Goal: Use online tool/utility: Utilize a website feature to perform a specific function

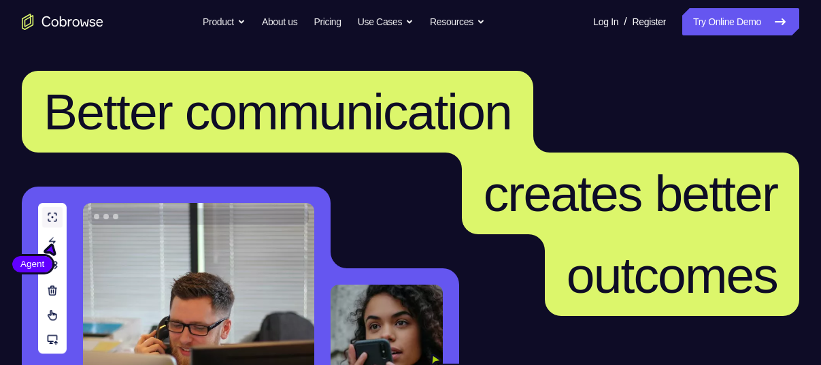
scroll to position [246, 0]
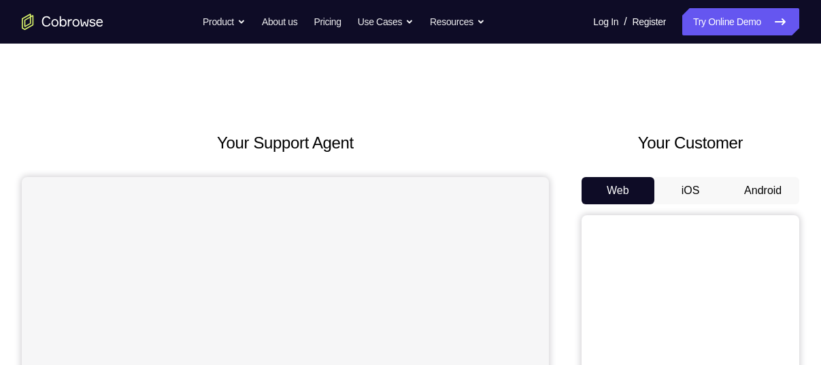
click at [787, 189] on button "Android" at bounding box center [762, 190] width 73 height 27
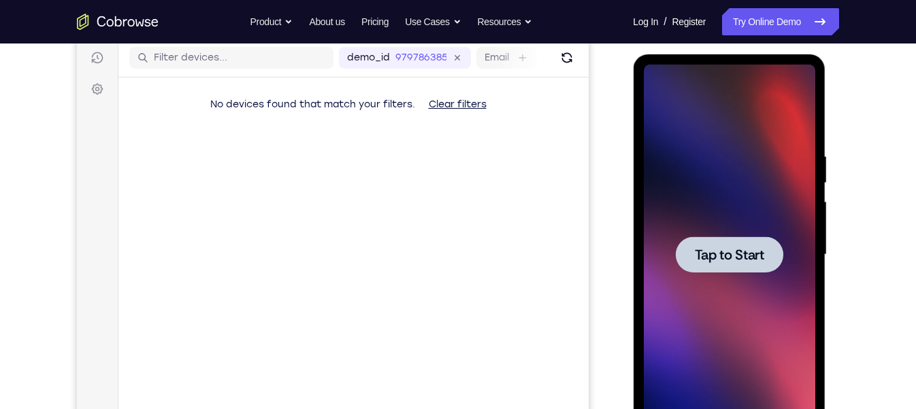
click at [727, 253] on span "Tap to Start" at bounding box center [728, 255] width 69 height 14
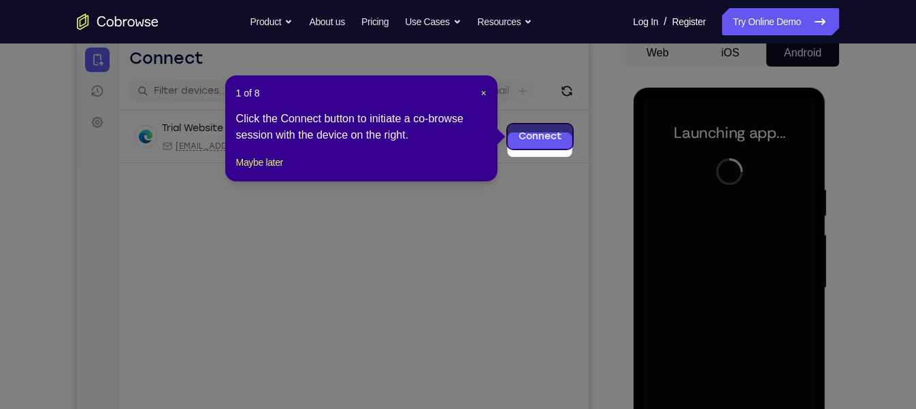
scroll to position [128, 0]
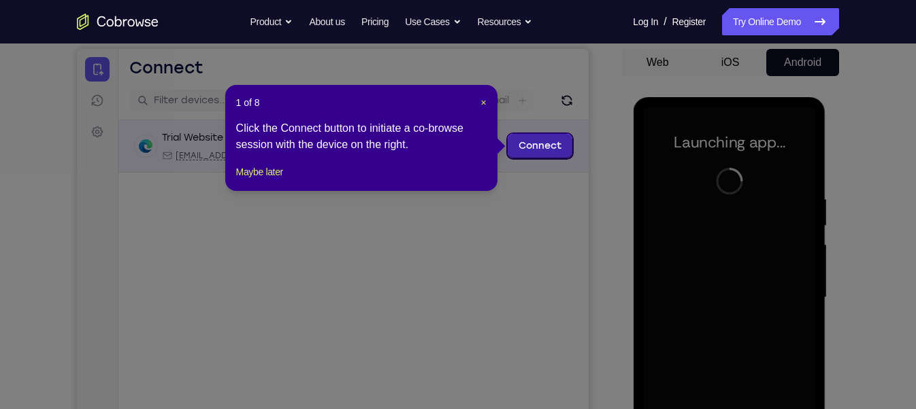
click at [554, 154] on link "Connect" at bounding box center [539, 146] width 65 height 24
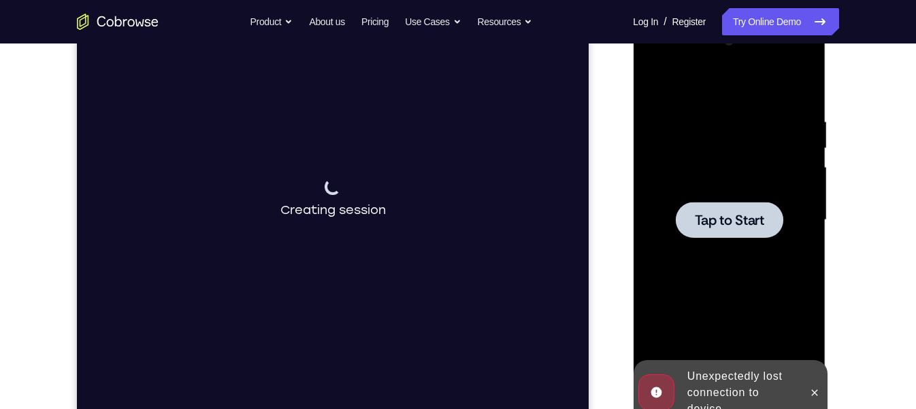
scroll to position [190, 0]
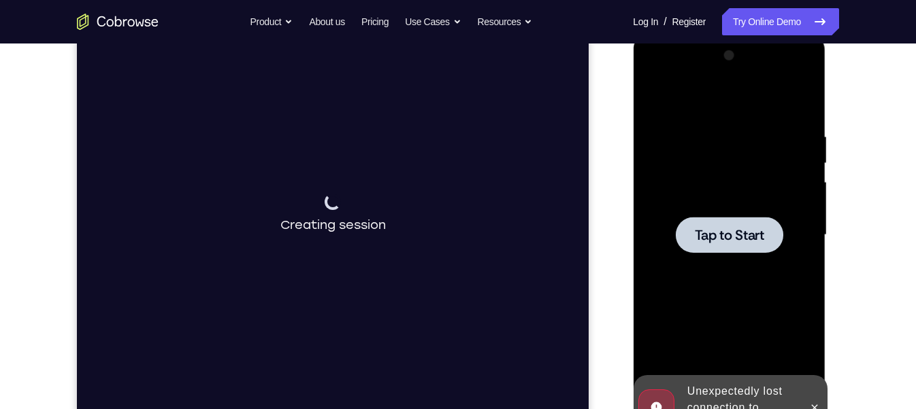
click at [752, 235] on span "Tap to Start" at bounding box center [728, 236] width 69 height 14
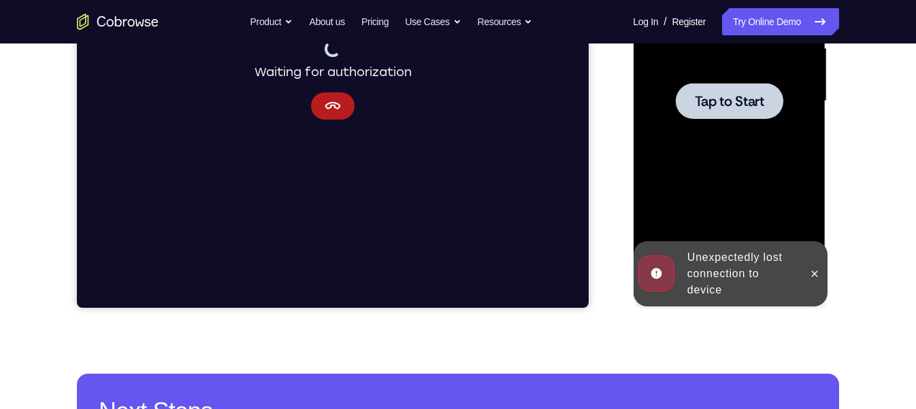
scroll to position [309, 0]
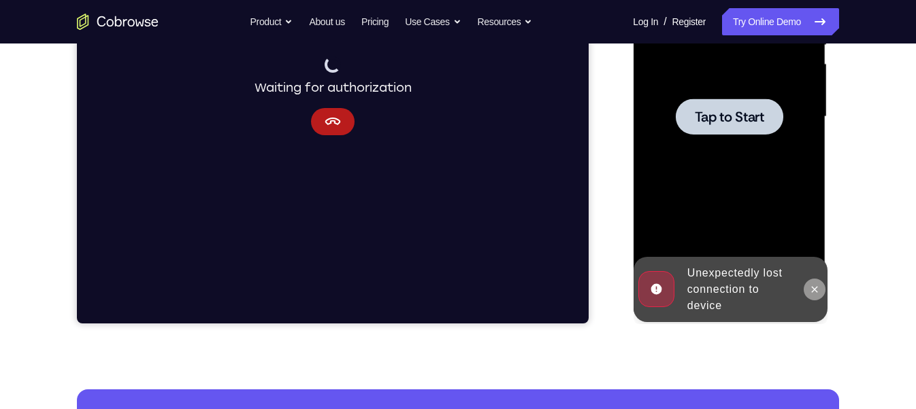
click at [810, 288] on icon at bounding box center [813, 289] width 11 height 11
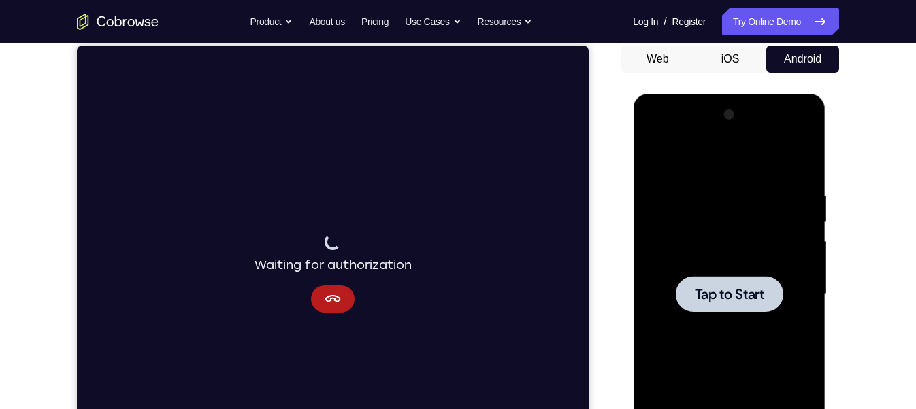
scroll to position [131, 0]
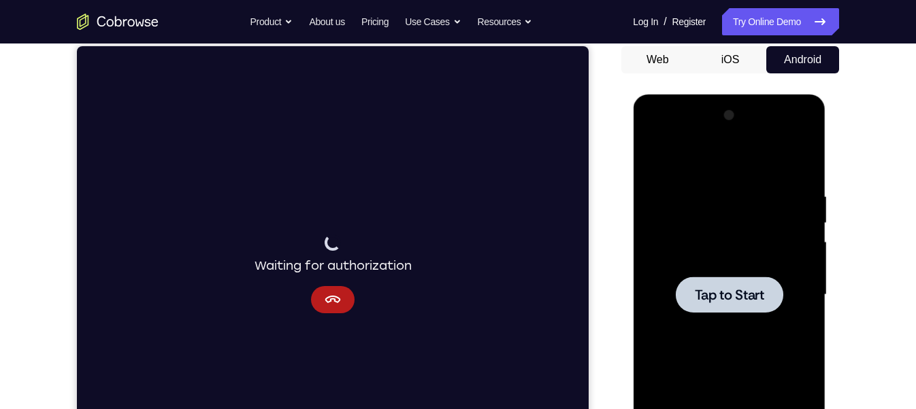
click at [745, 291] on span "Tap to Start" at bounding box center [728, 295] width 69 height 14
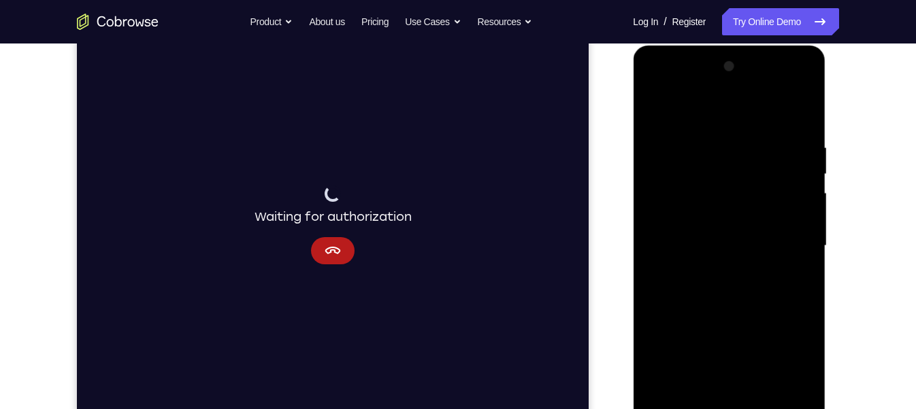
scroll to position [271, 0]
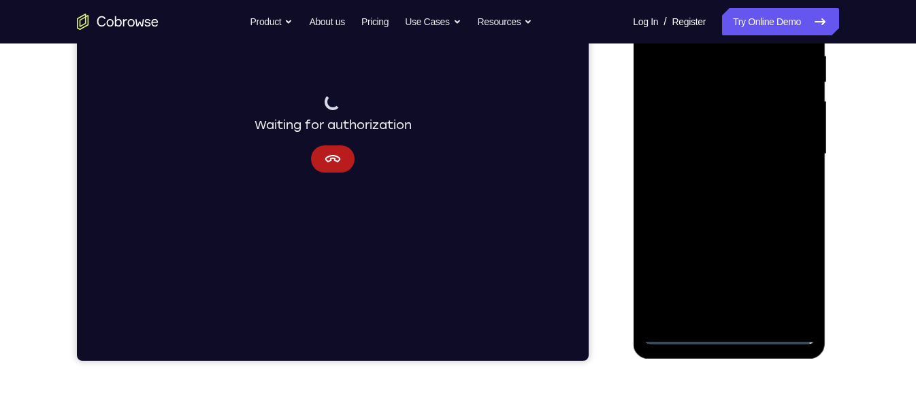
click at [724, 335] on div at bounding box center [728, 154] width 171 height 381
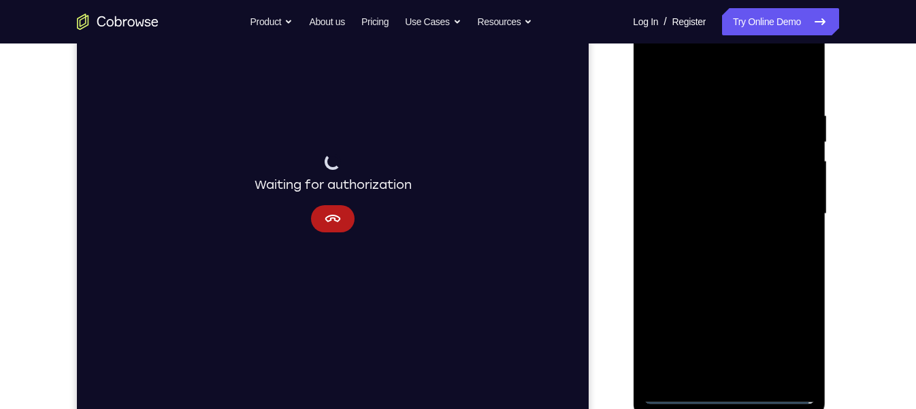
scroll to position [211, 0]
click at [790, 334] on div at bounding box center [728, 214] width 171 height 381
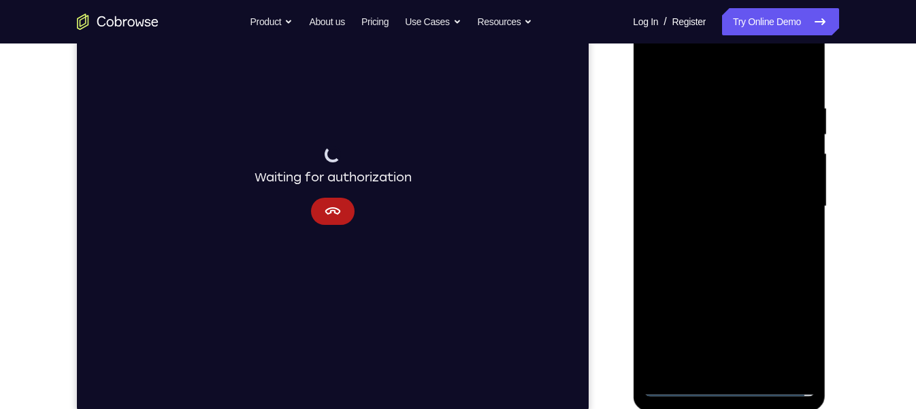
scroll to position [195, 0]
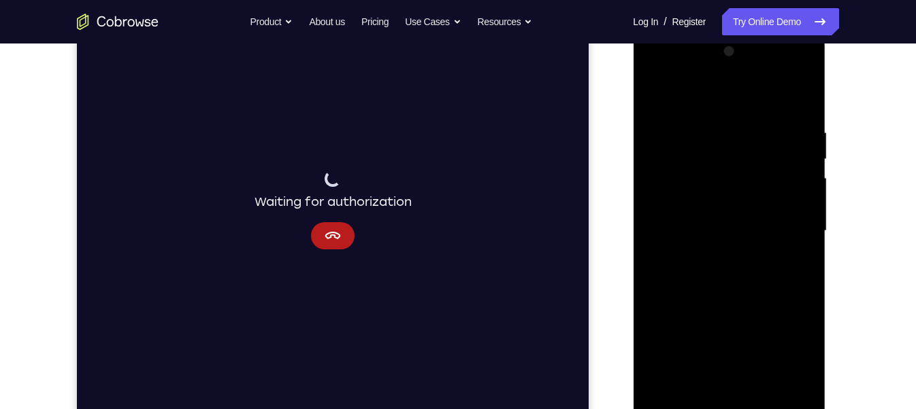
click at [652, 69] on div at bounding box center [728, 231] width 171 height 381
click at [789, 230] on div at bounding box center [728, 231] width 171 height 381
click at [746, 250] on div at bounding box center [728, 231] width 171 height 381
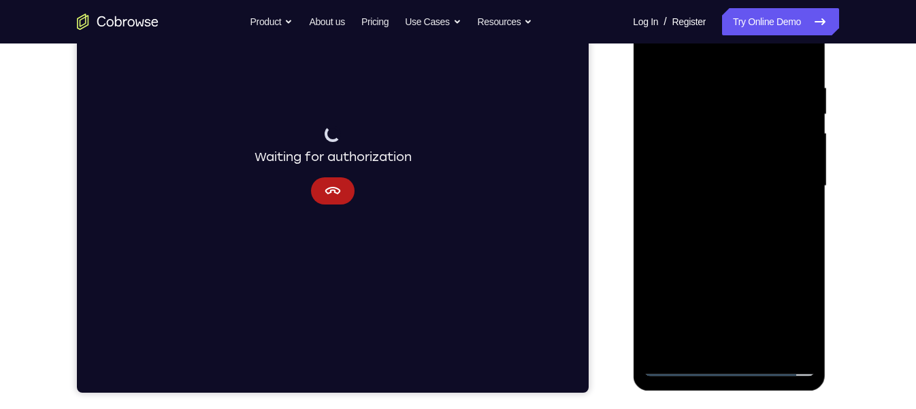
scroll to position [240, 0]
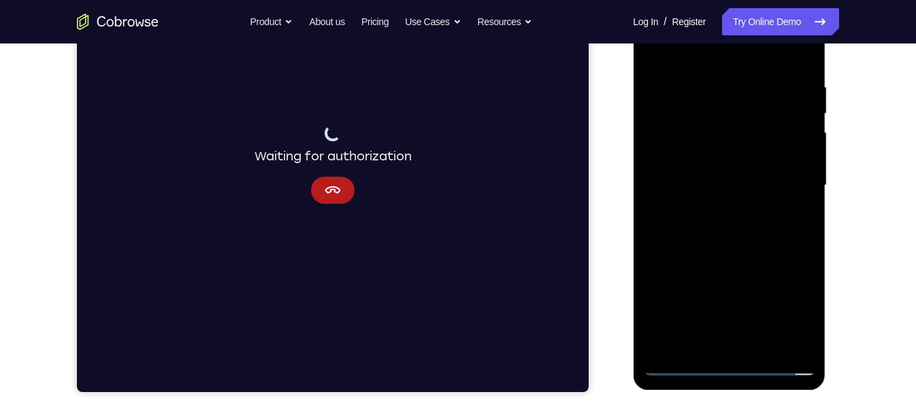
click at [682, 364] on div at bounding box center [728, 185] width 171 height 381
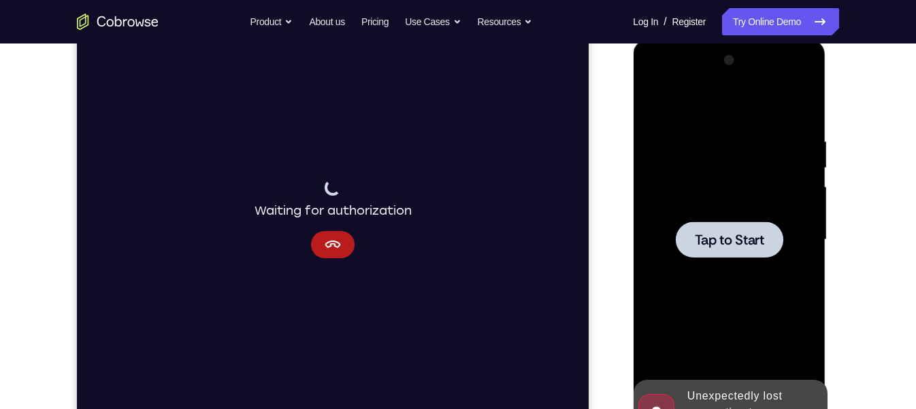
scroll to position [185, 0]
click at [727, 246] on span "Tap to Start" at bounding box center [728, 241] width 69 height 14
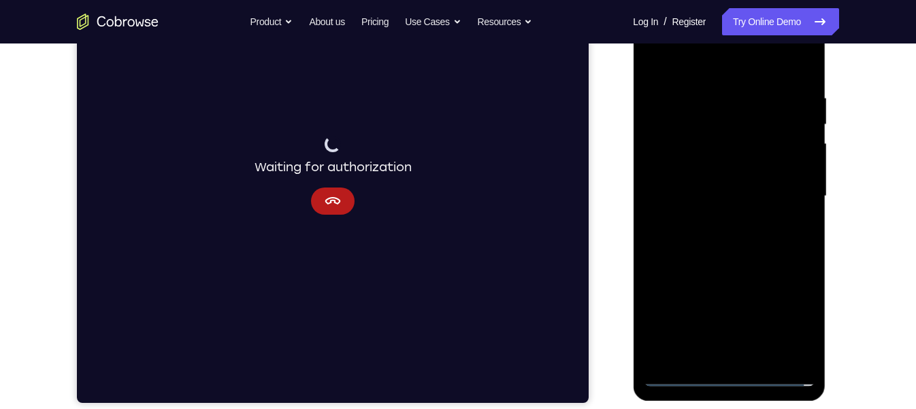
scroll to position [266, 0]
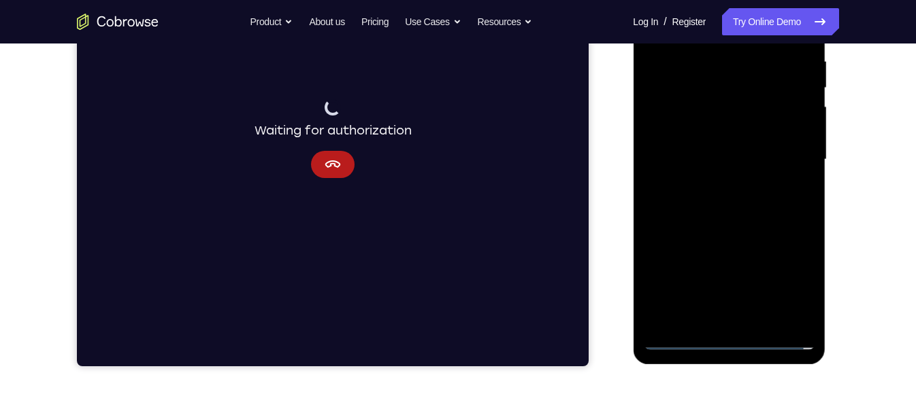
click at [727, 339] on div at bounding box center [728, 159] width 171 height 381
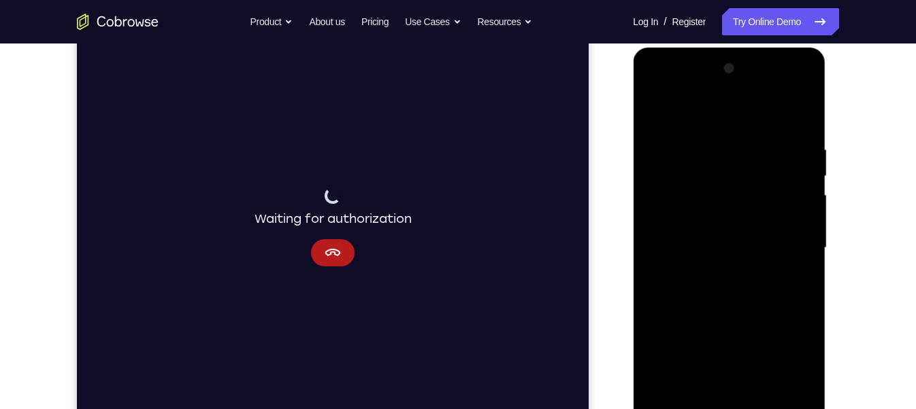
scroll to position [177, 0]
click at [784, 364] on div at bounding box center [728, 248] width 171 height 381
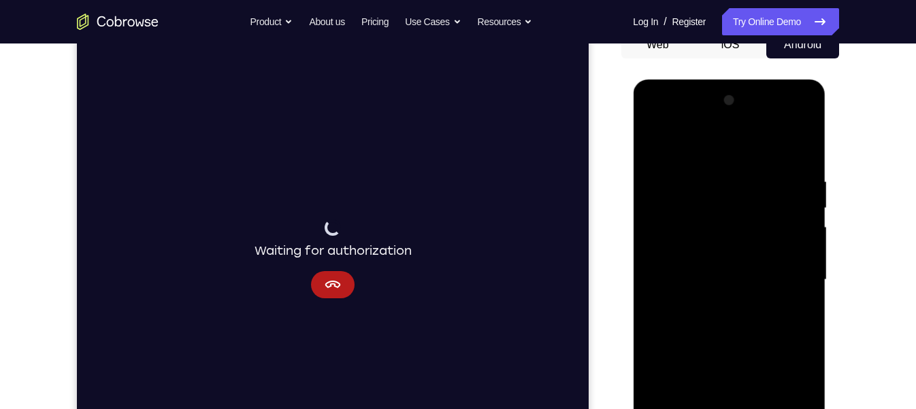
scroll to position [295, 0]
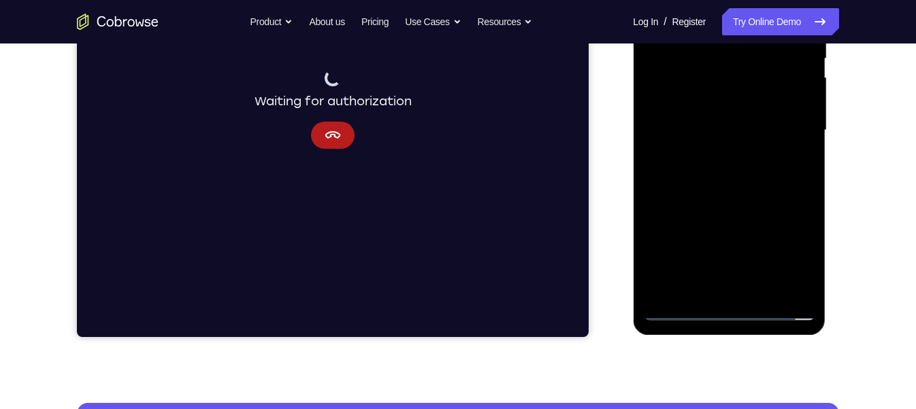
click at [784, 258] on div at bounding box center [728, 130] width 171 height 381
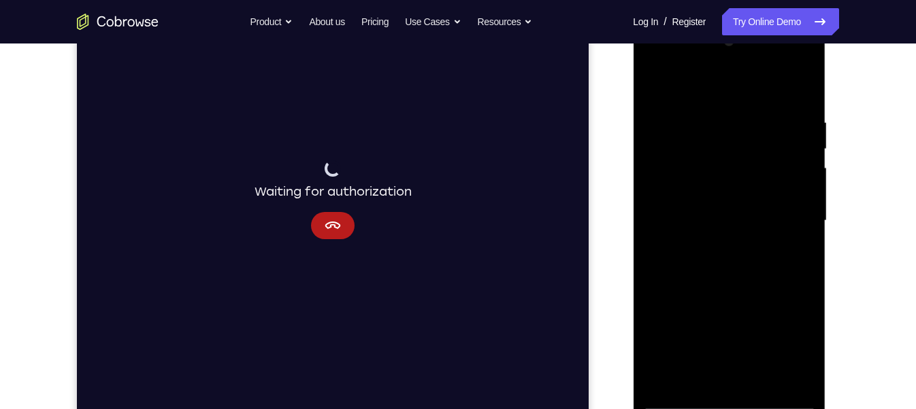
click at [787, 346] on div at bounding box center [728, 221] width 171 height 381
click at [734, 99] on div at bounding box center [728, 221] width 171 height 381
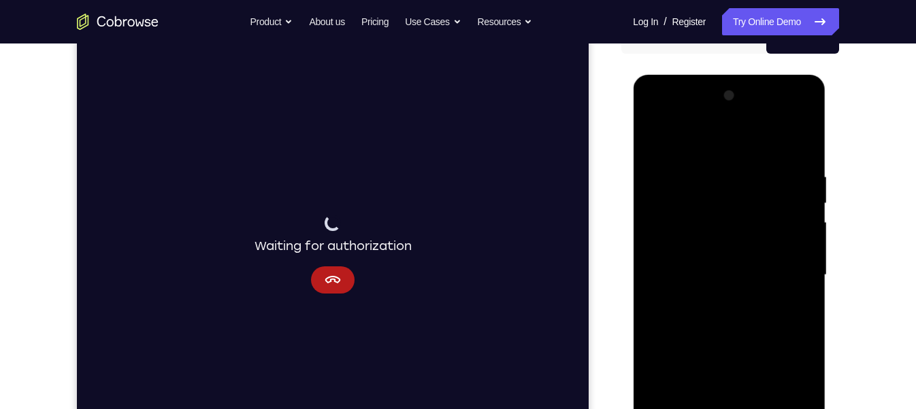
click at [784, 271] on div at bounding box center [728, 275] width 171 height 381
click at [711, 301] on div at bounding box center [728, 275] width 171 height 381
click at [686, 249] on div at bounding box center [728, 275] width 171 height 381
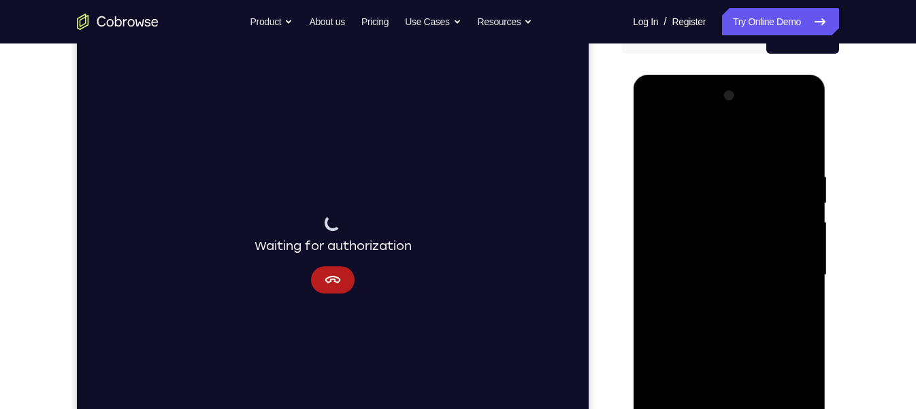
click at [693, 242] on div at bounding box center [728, 275] width 171 height 381
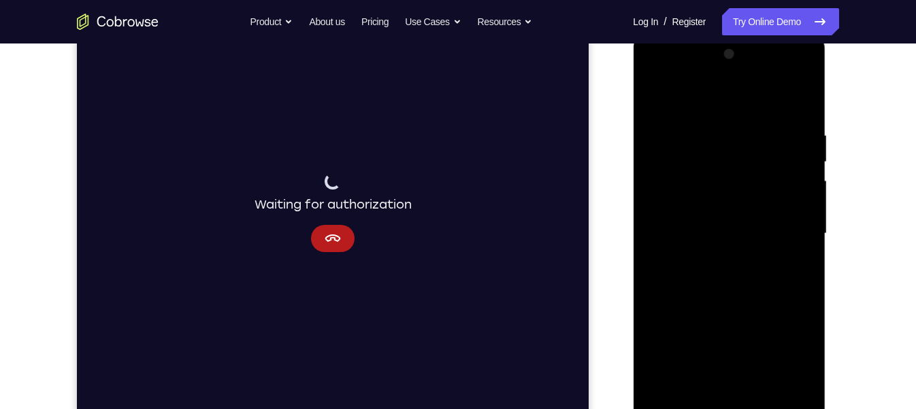
scroll to position [192, 0]
click at [746, 363] on div at bounding box center [728, 233] width 171 height 381
click at [792, 314] on div at bounding box center [728, 233] width 171 height 381
click at [692, 337] on div at bounding box center [728, 233] width 171 height 381
click at [740, 314] on div at bounding box center [728, 233] width 171 height 381
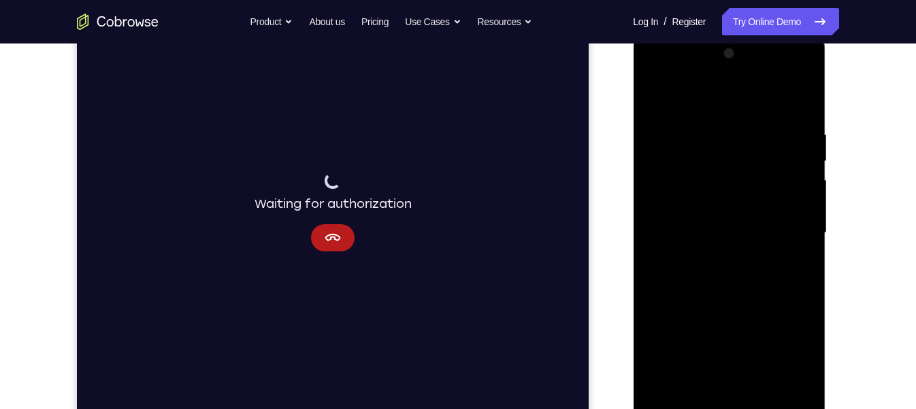
click at [697, 340] on div at bounding box center [728, 233] width 171 height 381
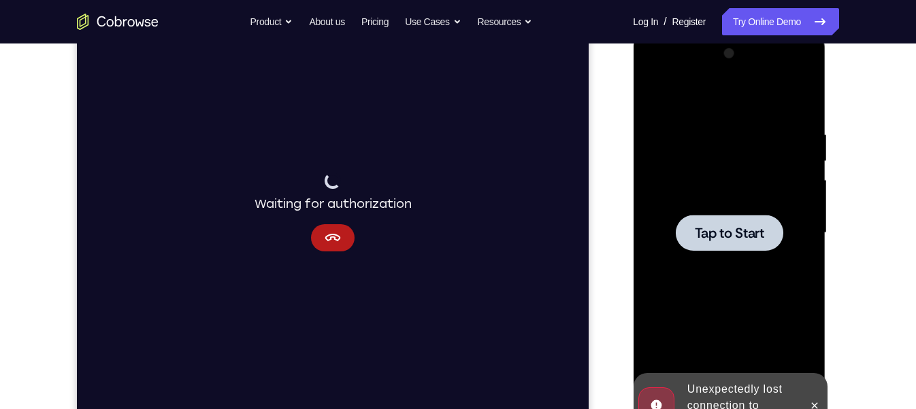
click at [720, 220] on div at bounding box center [728, 233] width 107 height 36
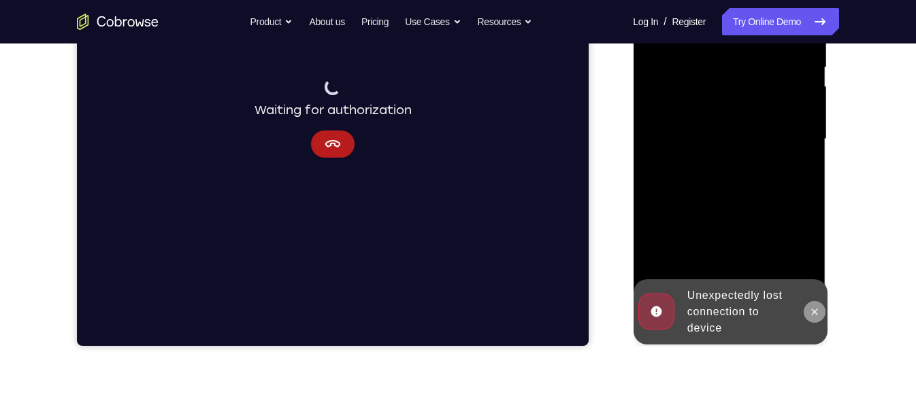
click at [811, 318] on button at bounding box center [814, 312] width 22 height 22
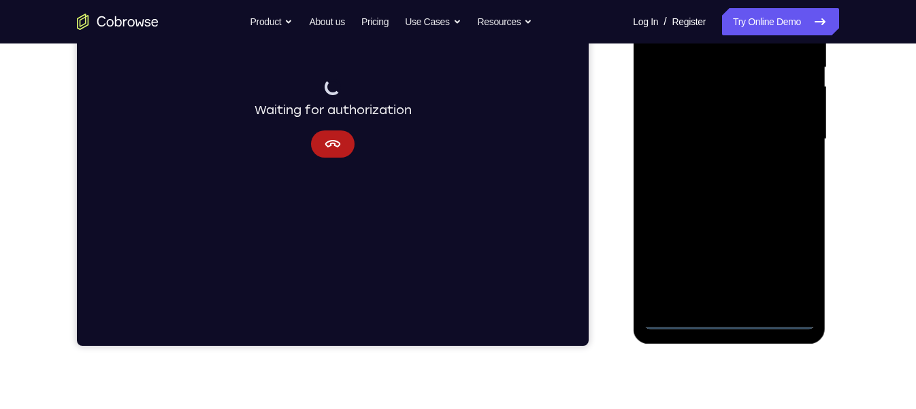
click at [728, 319] on div at bounding box center [728, 139] width 171 height 381
drag, startPoint x: 95, startPoint y: 380, endPoint x: 597, endPoint y: 327, distance: 504.8
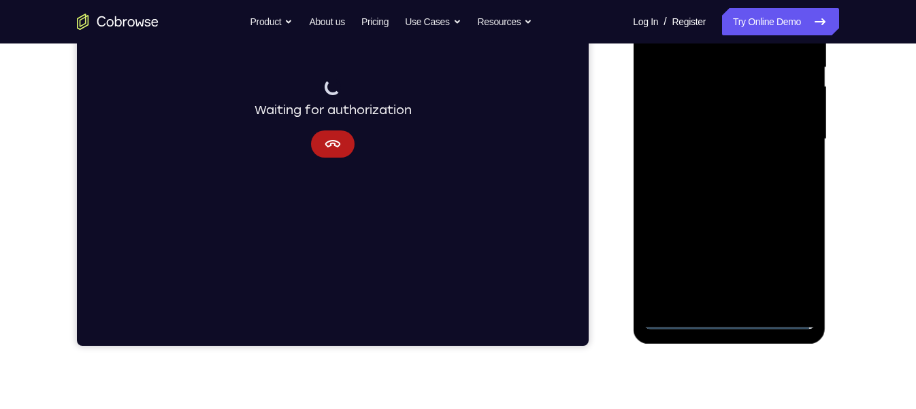
click at [597, 327] on div "Your Support Agent Your Customer Web iOS Android" at bounding box center [458, 95] width 762 height 503
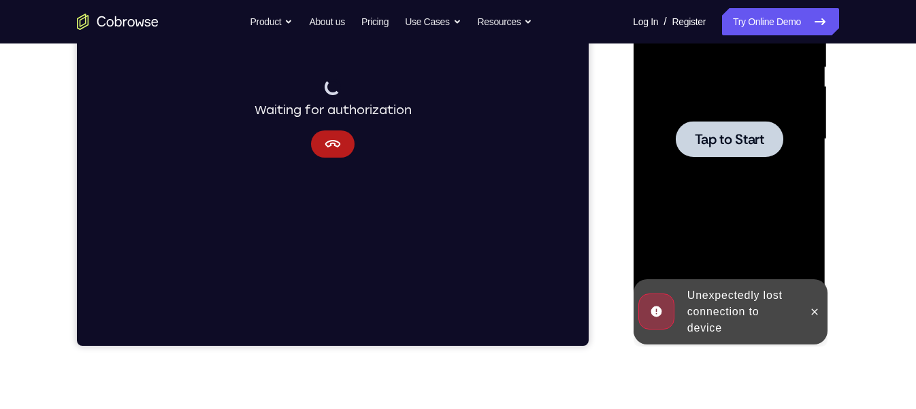
click at [728, 324] on div "Unexpectedly lost connection to device" at bounding box center [740, 312] width 119 height 60
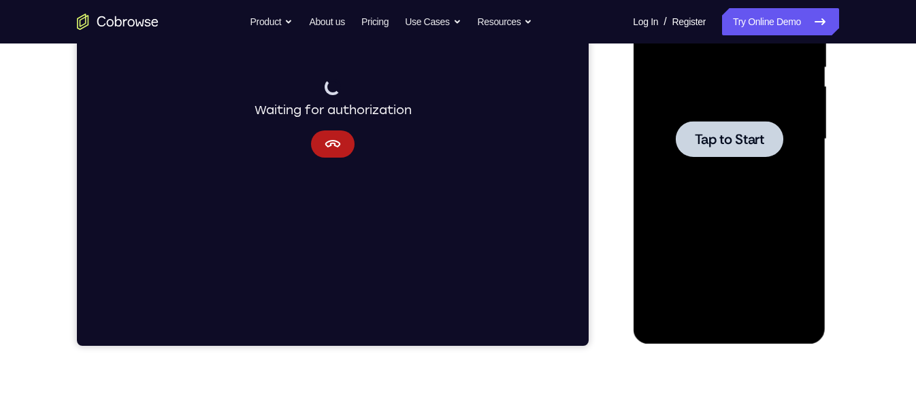
click at [726, 141] on span "Tap to Start" at bounding box center [728, 140] width 69 height 14
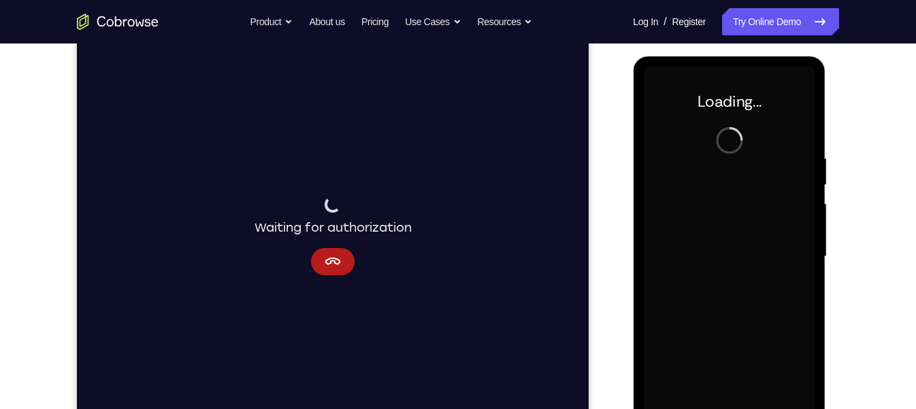
scroll to position [167, 0]
click at [323, 263] on button "Cancel" at bounding box center [333, 263] width 44 height 27
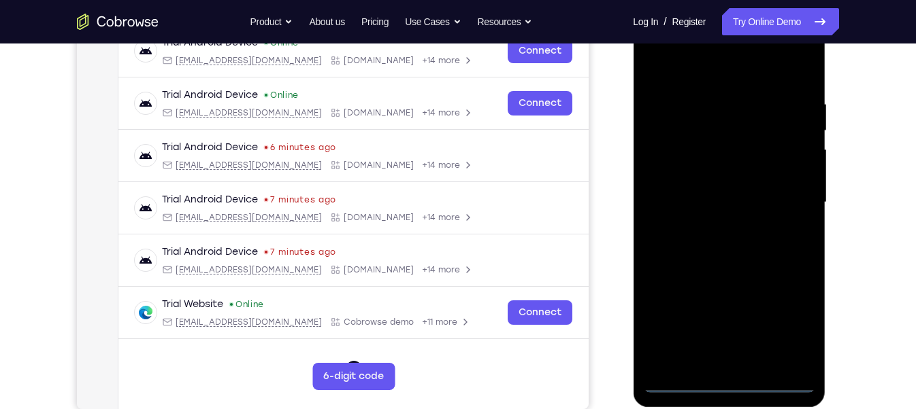
scroll to position [224, 0]
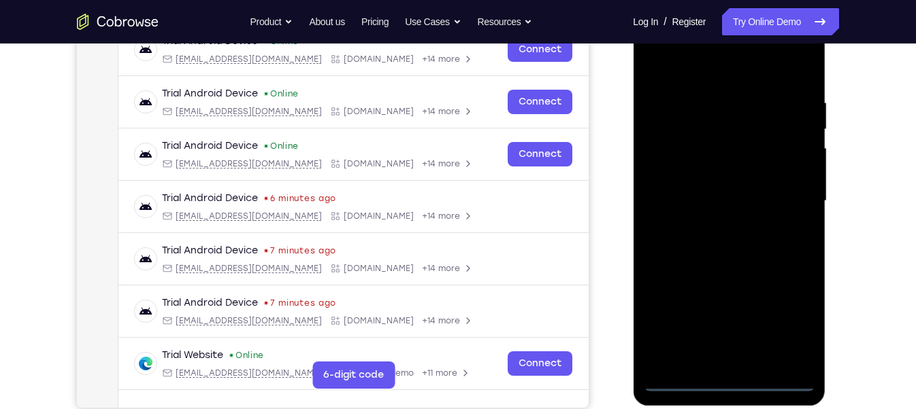
click at [731, 364] on div at bounding box center [728, 201] width 171 height 381
click at [783, 320] on div at bounding box center [728, 201] width 171 height 381
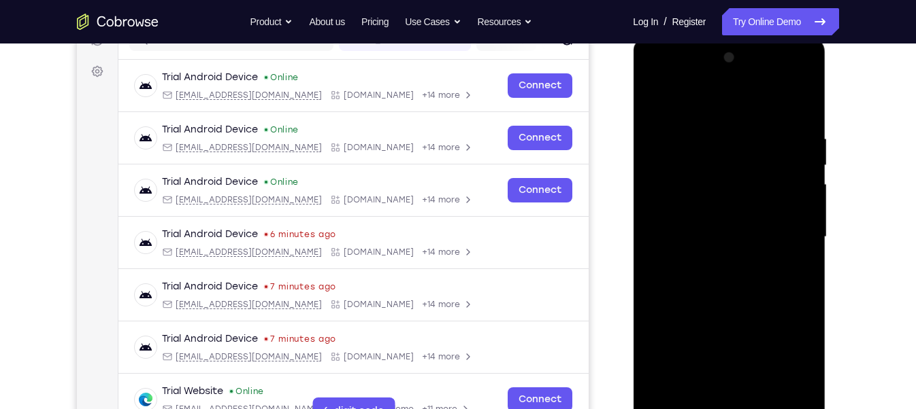
scroll to position [188, 0]
click at [705, 103] on div at bounding box center [728, 237] width 171 height 381
click at [782, 232] on div at bounding box center [728, 237] width 171 height 381
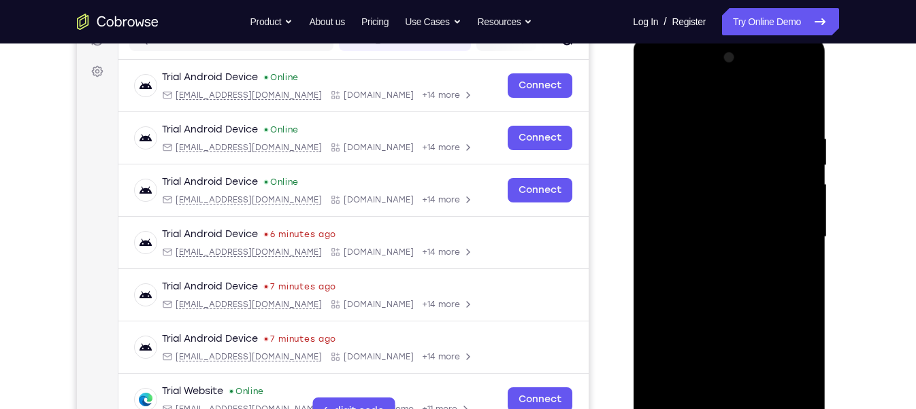
click at [782, 232] on div at bounding box center [728, 237] width 171 height 381
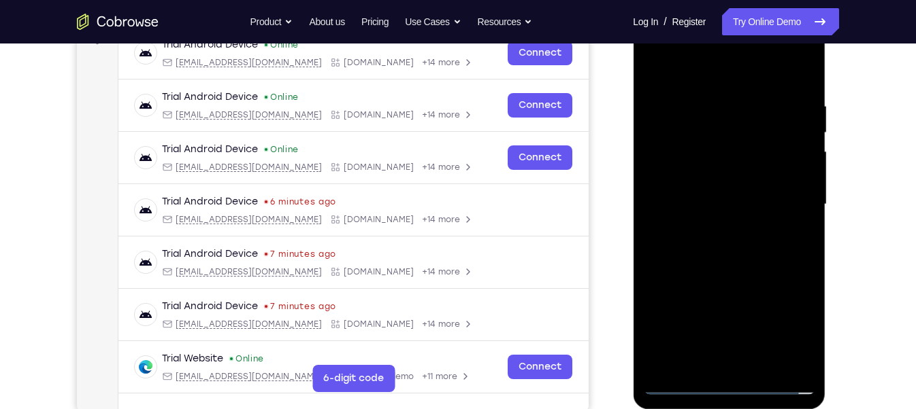
scroll to position [209, 0]
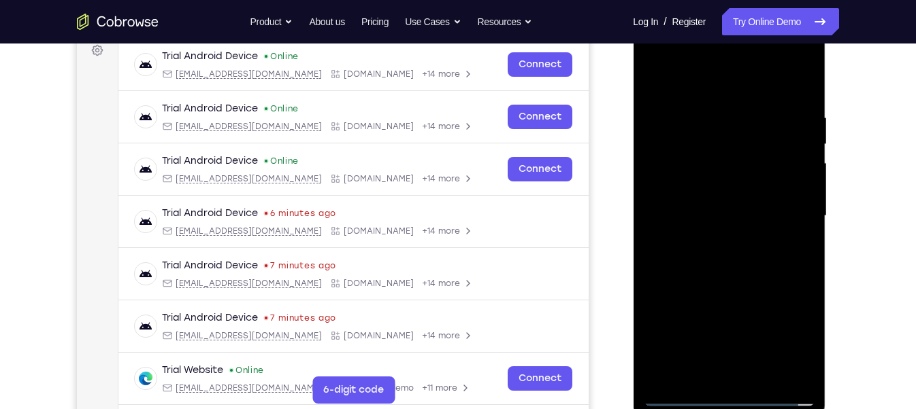
click at [711, 242] on div at bounding box center [728, 216] width 171 height 381
click at [707, 241] on div at bounding box center [728, 216] width 171 height 381
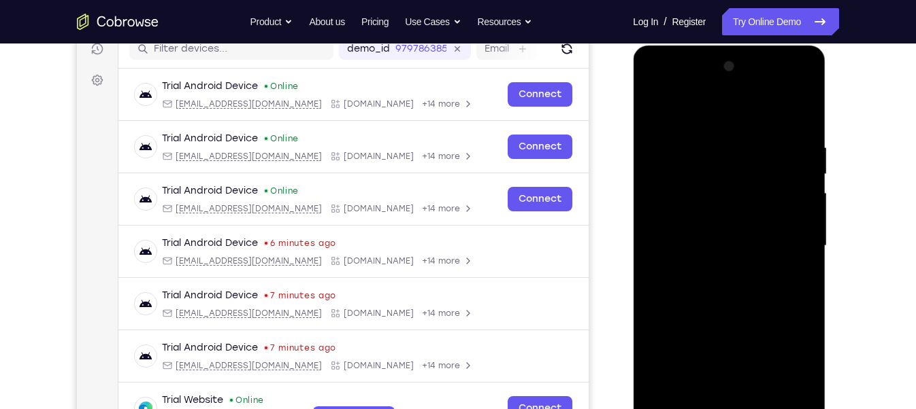
scroll to position [184, 0]
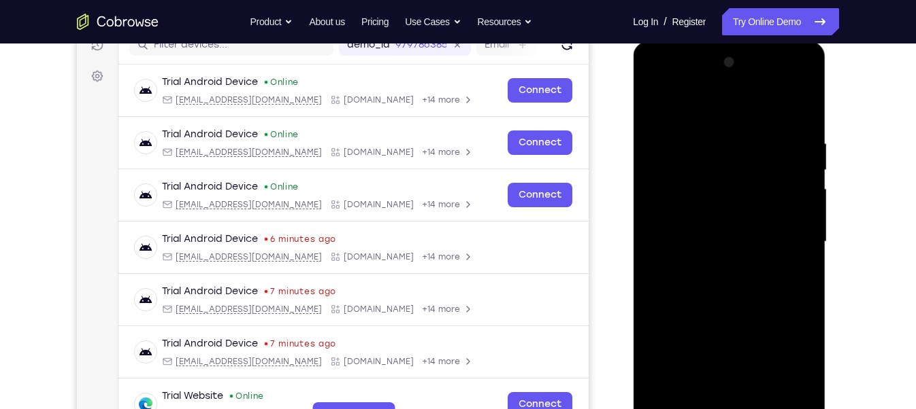
click at [732, 183] on div at bounding box center [728, 242] width 171 height 381
click at [736, 209] on div at bounding box center [728, 242] width 171 height 381
click at [794, 212] on div at bounding box center [728, 242] width 171 height 381
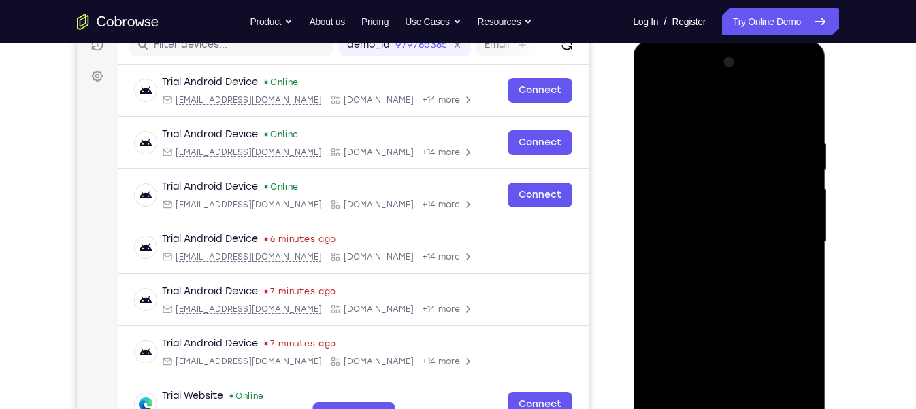
click at [794, 212] on div at bounding box center [728, 242] width 171 height 381
click at [709, 214] on div at bounding box center [728, 242] width 171 height 381
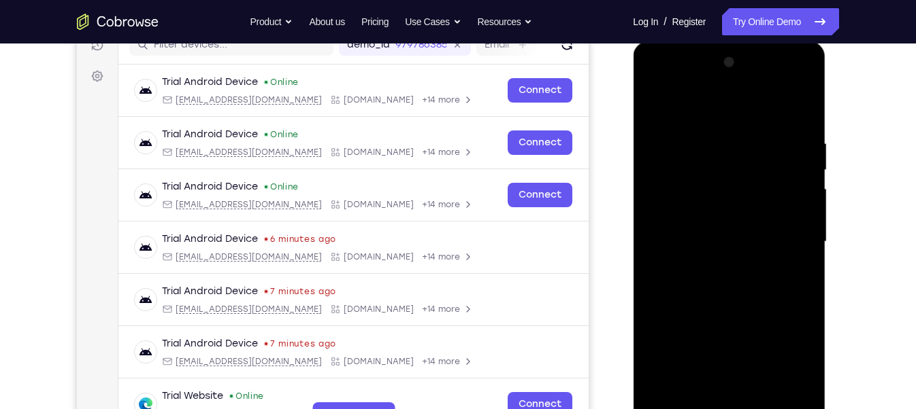
click at [728, 235] on div at bounding box center [728, 242] width 171 height 381
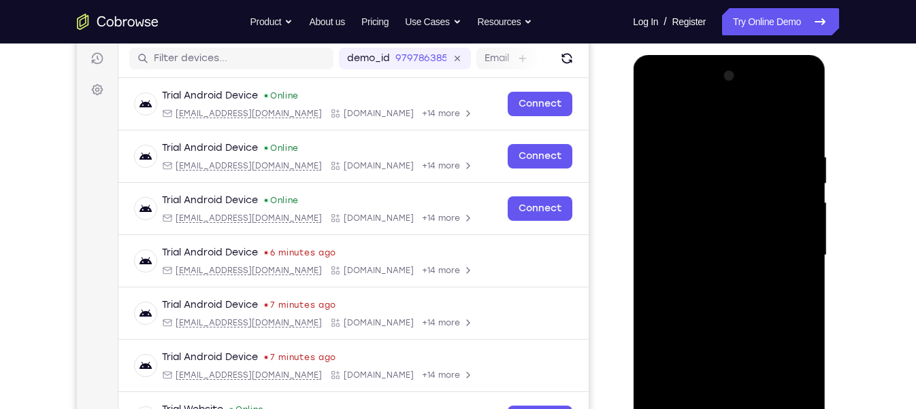
scroll to position [182, 0]
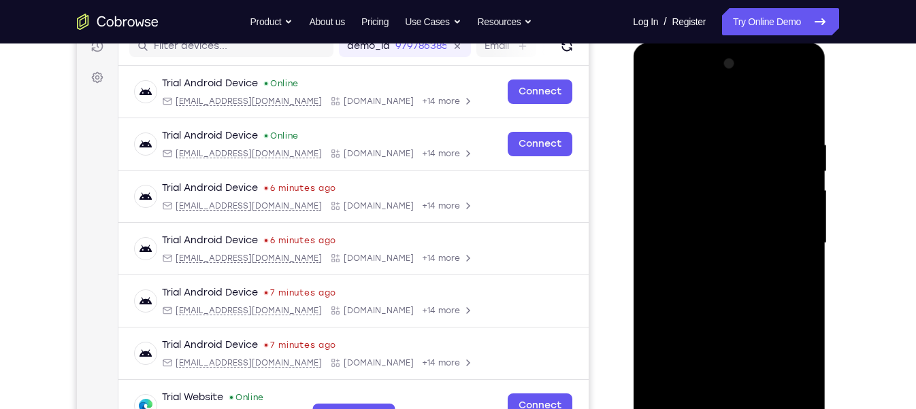
click at [697, 234] on div at bounding box center [728, 243] width 171 height 381
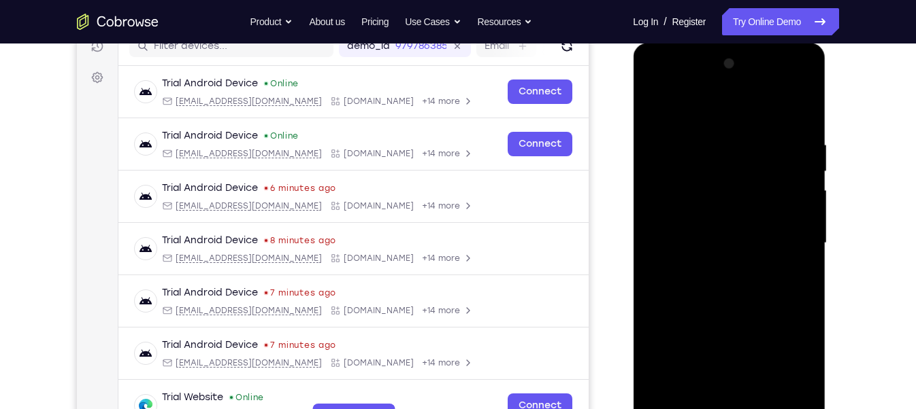
click at [697, 234] on div at bounding box center [728, 243] width 171 height 381
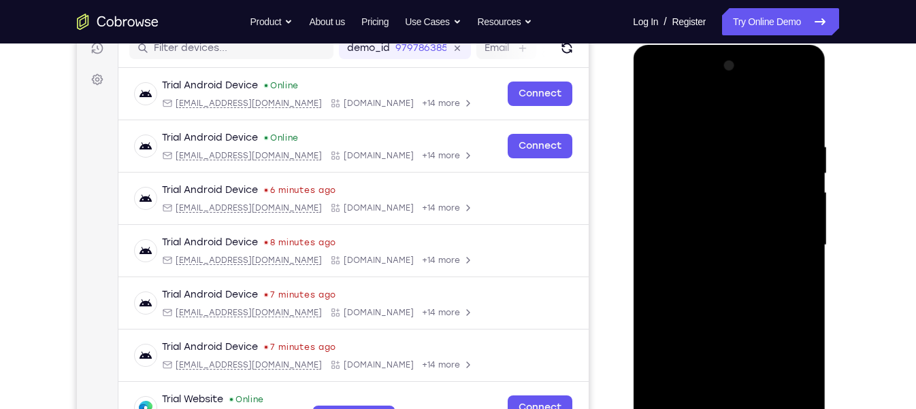
scroll to position [173, 0]
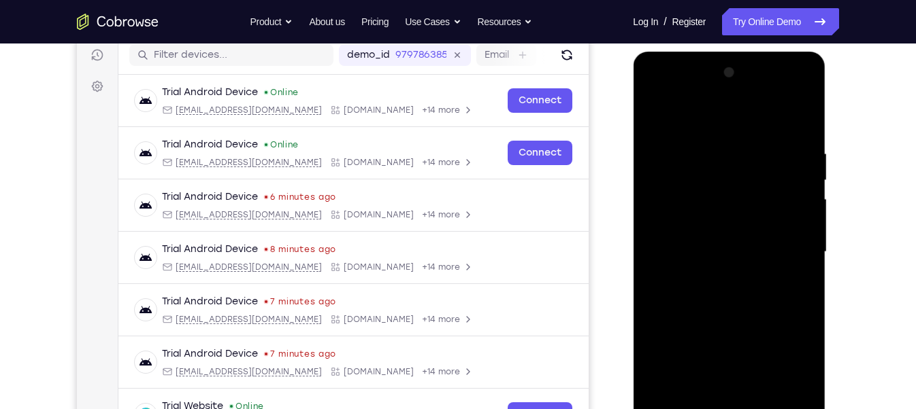
click at [707, 251] on div at bounding box center [728, 252] width 171 height 381
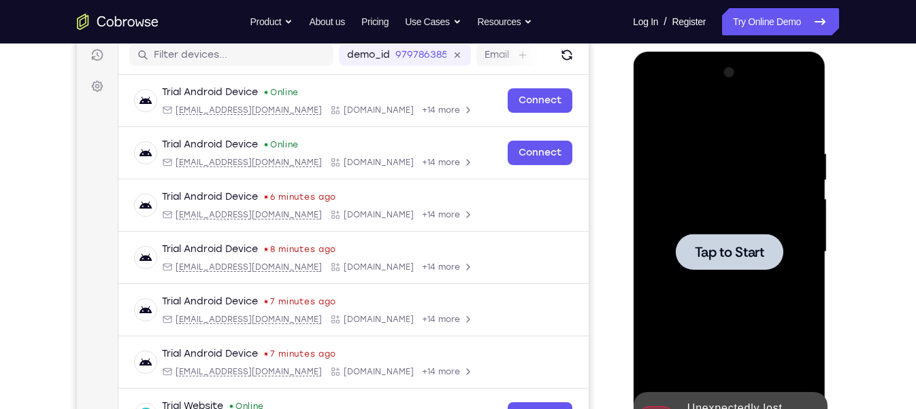
click at [707, 52] on div "Tap to Start" at bounding box center [729, 52] width 192 height 0
click at [707, 251] on span "Tap to Start" at bounding box center [728, 253] width 69 height 14
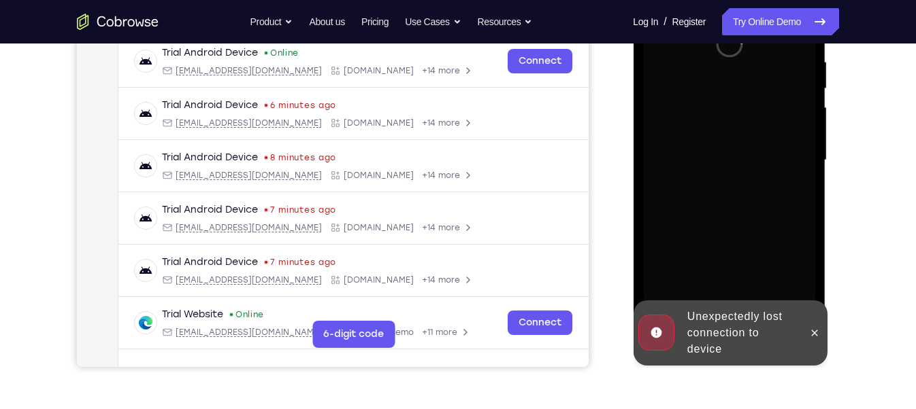
scroll to position [267, 0]
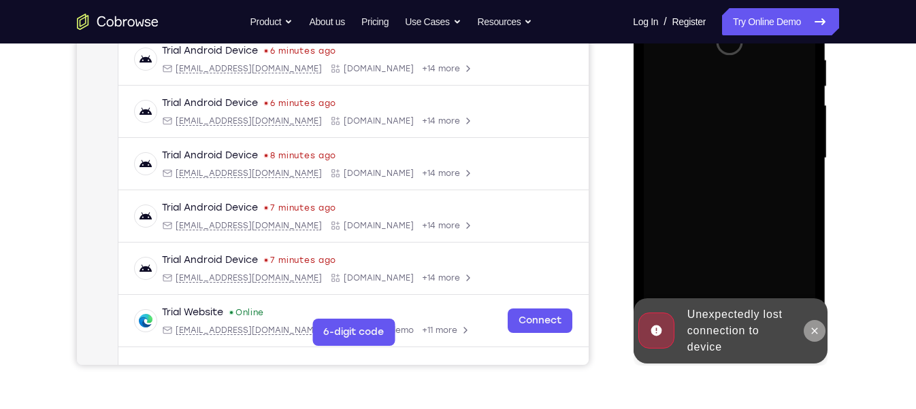
click at [815, 337] on button at bounding box center [814, 331] width 22 height 22
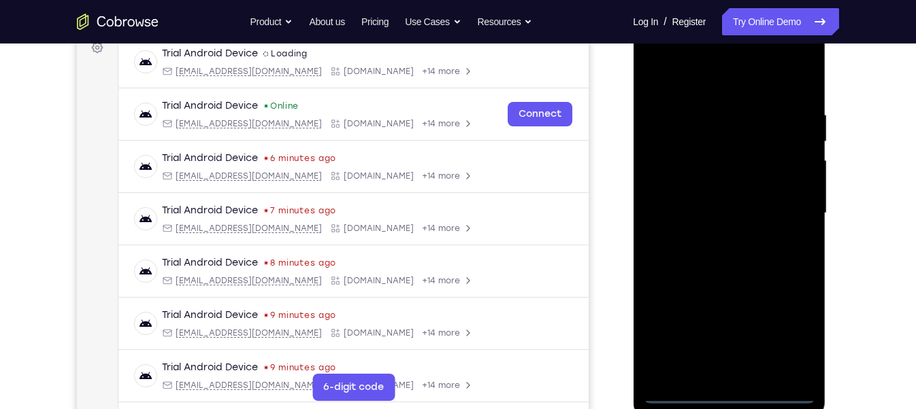
scroll to position [214, 0]
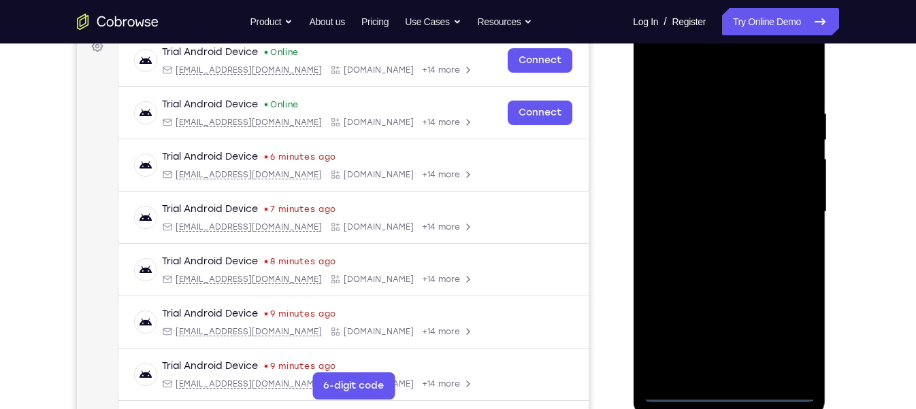
drag, startPoint x: 711, startPoint y: 110, endPoint x: 711, endPoint y: 214, distance: 104.1
click at [711, 214] on div at bounding box center [728, 212] width 171 height 381
click at [726, 364] on div at bounding box center [728, 212] width 171 height 381
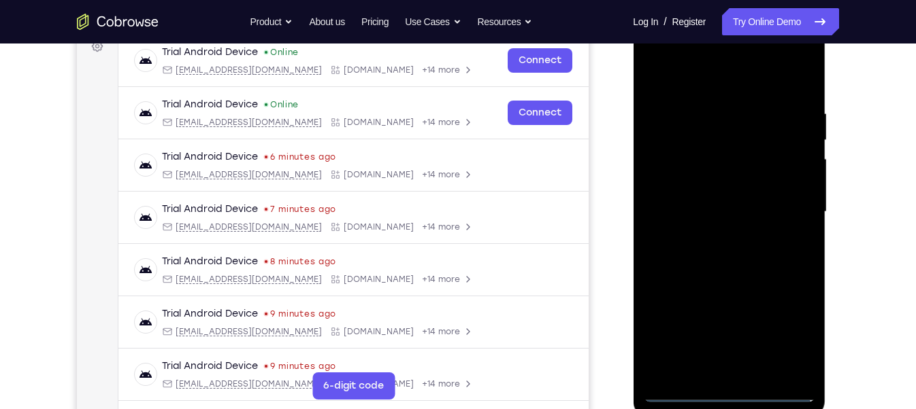
click at [726, 364] on div at bounding box center [728, 212] width 171 height 381
click at [786, 343] on div at bounding box center [728, 212] width 171 height 381
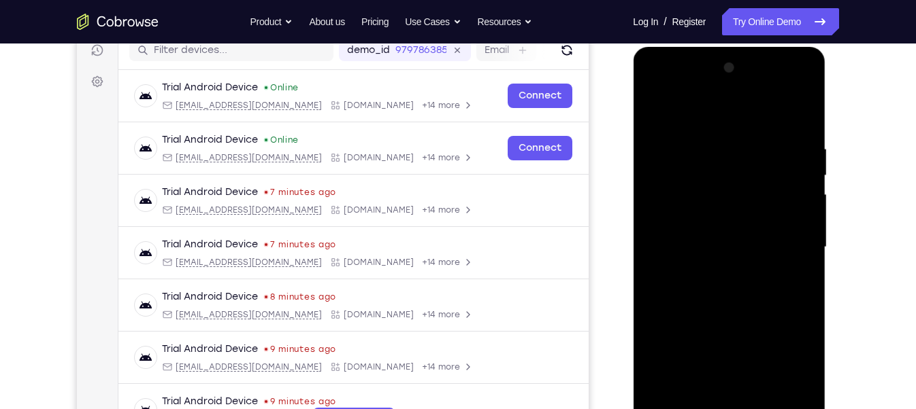
scroll to position [158, 0]
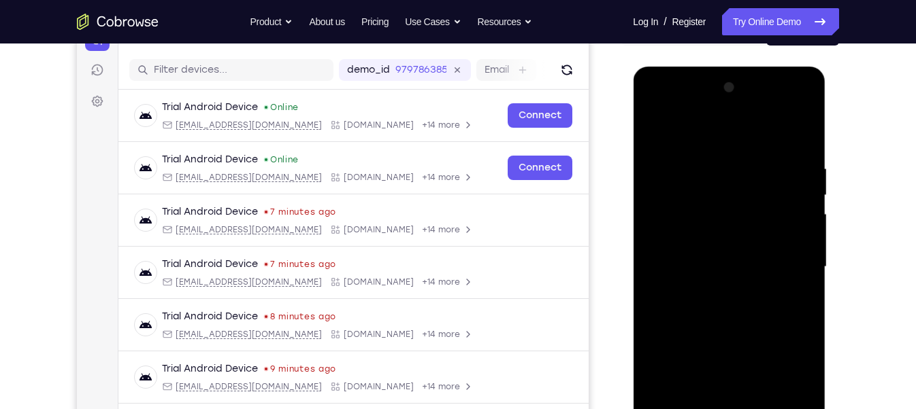
click at [709, 132] on div at bounding box center [728, 267] width 171 height 381
click at [790, 260] on div at bounding box center [728, 267] width 171 height 381
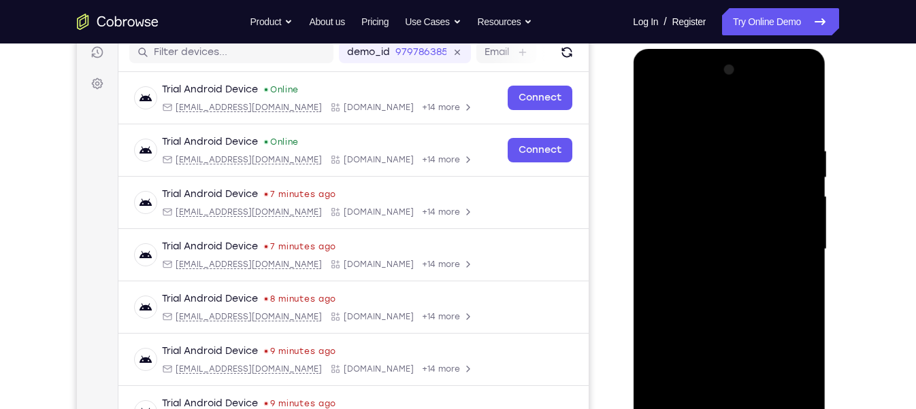
scroll to position [177, 0]
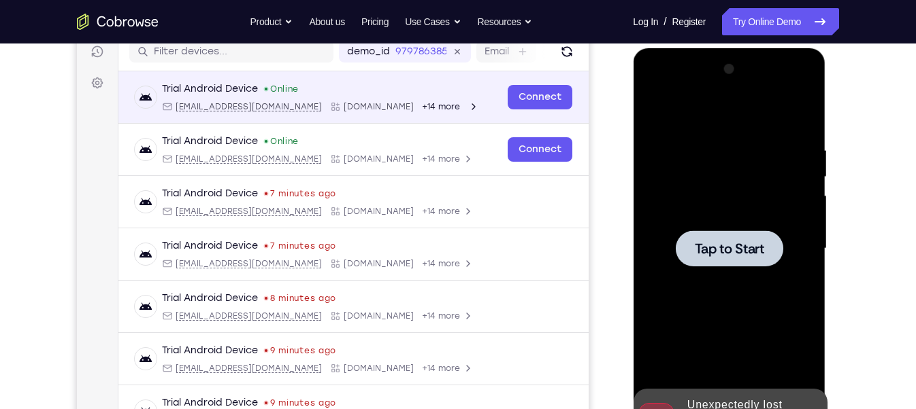
click at [471, 103] on icon "Open device details" at bounding box center [472, 106] width 3 height 6
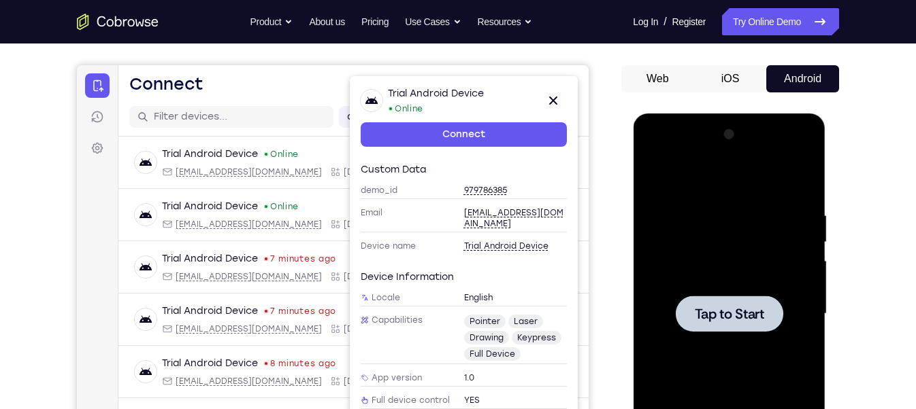
scroll to position [107, 0]
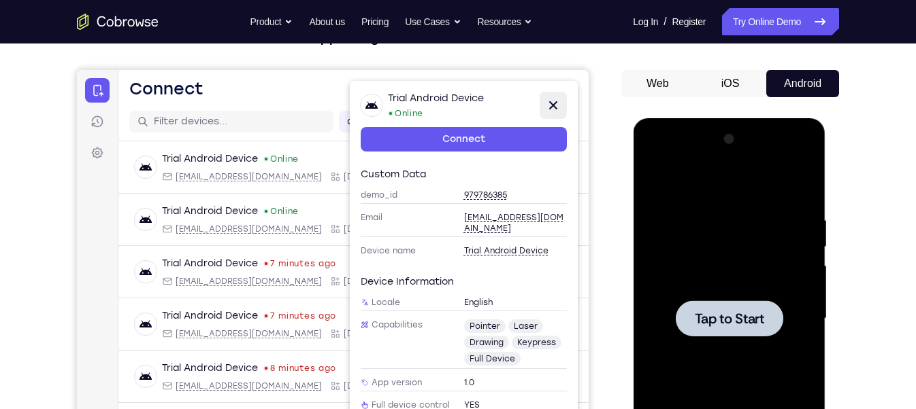
click at [562, 99] on button "Close" at bounding box center [552, 105] width 27 height 27
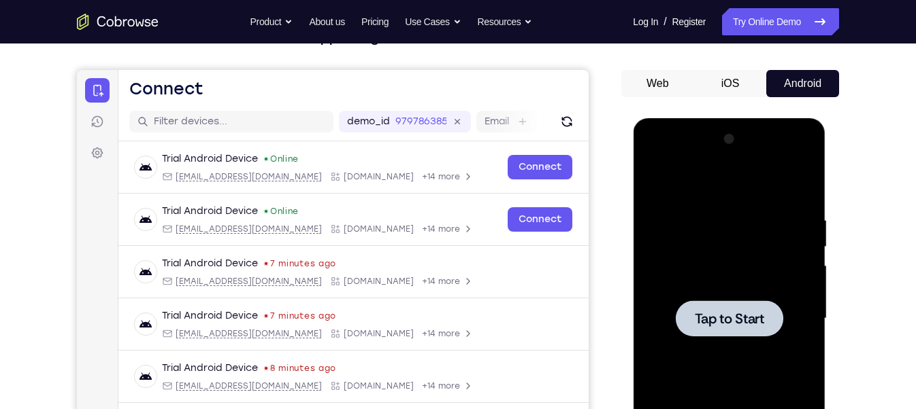
click at [741, 316] on span "Tap to Start" at bounding box center [728, 319] width 69 height 14
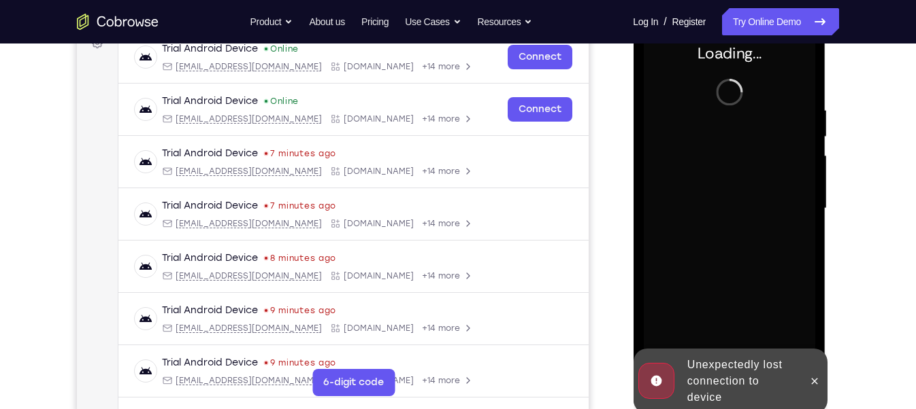
scroll to position [218, 0]
click at [820, 364] on button at bounding box center [814, 381] width 22 height 22
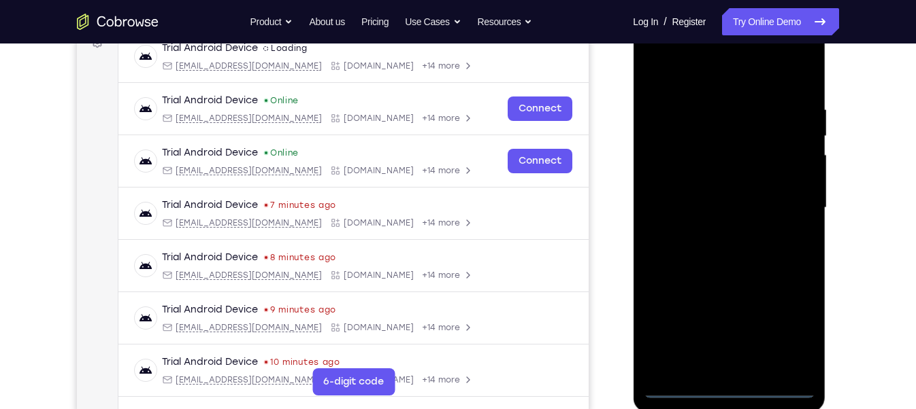
click at [731, 364] on div at bounding box center [728, 208] width 171 height 381
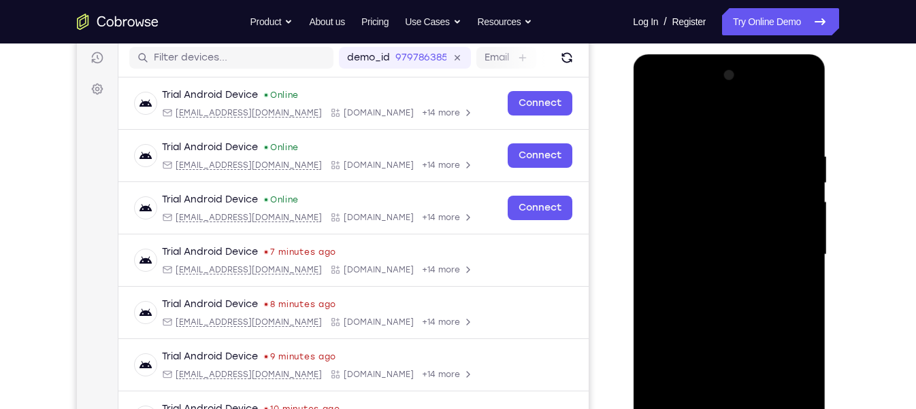
scroll to position [195, 0]
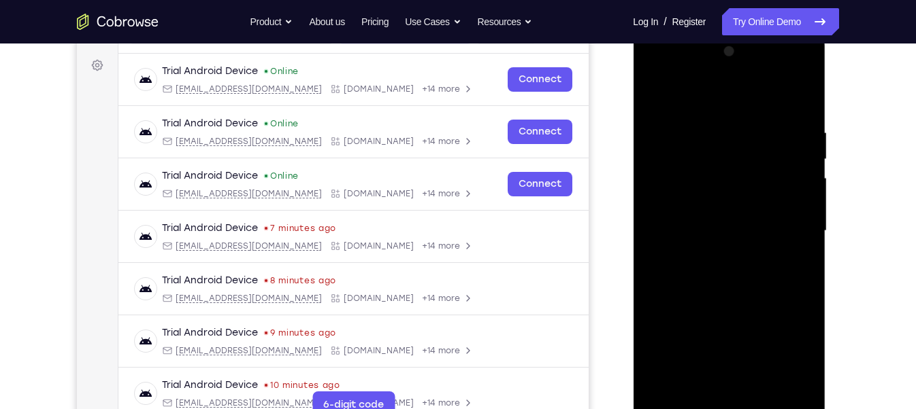
click at [726, 47] on div at bounding box center [728, 231] width 171 height 381
drag, startPoint x: 703, startPoint y: 44, endPoint x: 724, endPoint y: 157, distance: 115.5
click at [724, 157] on div at bounding box center [728, 231] width 171 height 381
click at [744, 175] on div at bounding box center [728, 231] width 171 height 381
click at [745, 288] on div at bounding box center [728, 231] width 171 height 381
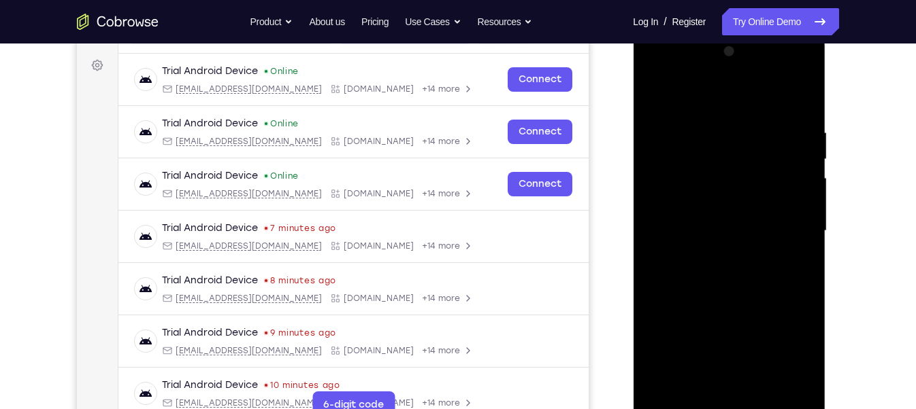
scroll to position [221, 0]
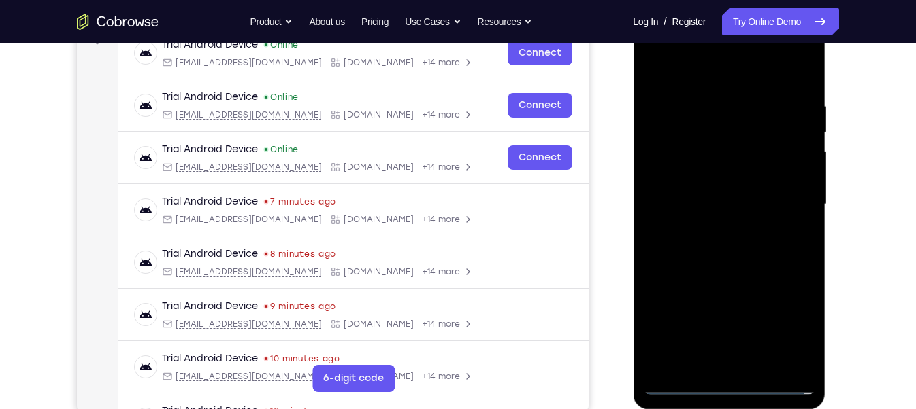
click at [735, 364] on div at bounding box center [728, 204] width 171 height 381
click at [734, 364] on div at bounding box center [728, 204] width 171 height 381
click at [674, 364] on div at bounding box center [728, 204] width 171 height 381
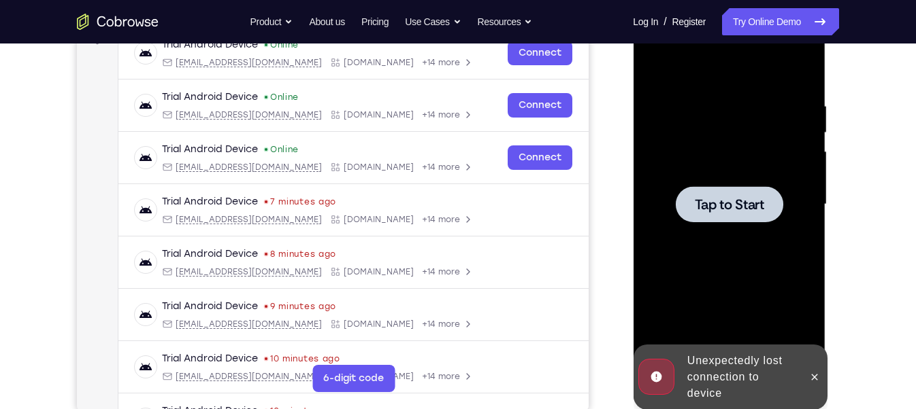
click at [730, 198] on span "Tap to Start" at bounding box center [728, 205] width 69 height 14
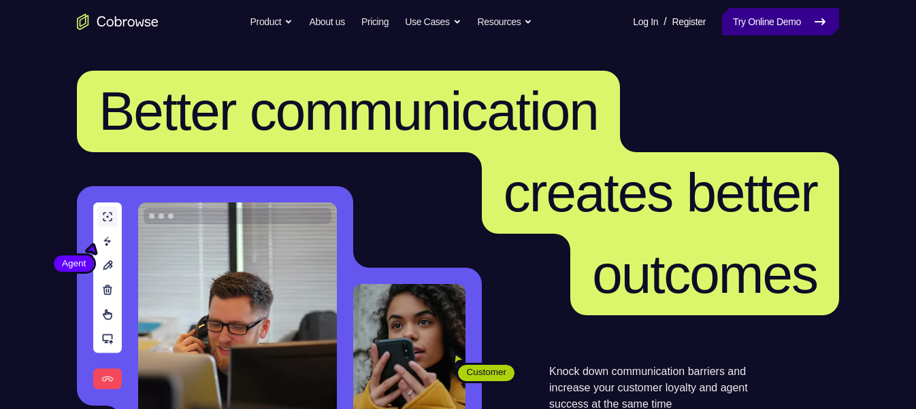
click at [753, 31] on link "Try Online Demo" at bounding box center [780, 21] width 117 height 27
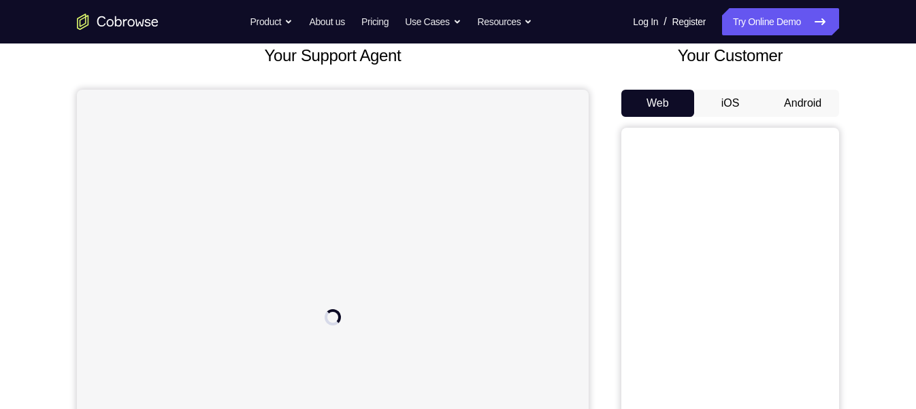
scroll to position [89, 0]
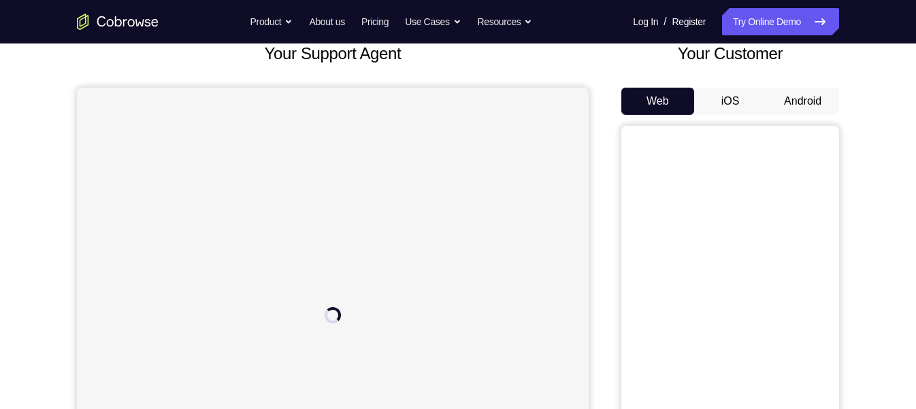
click at [793, 110] on button "Android" at bounding box center [802, 101] width 73 height 27
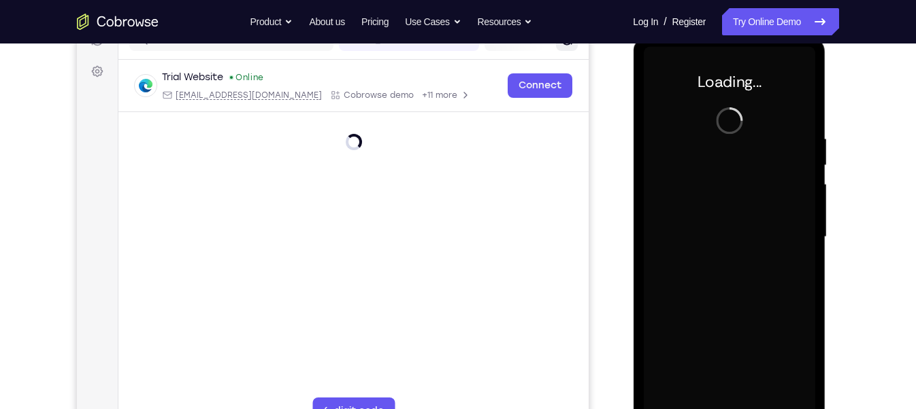
scroll to position [0, 0]
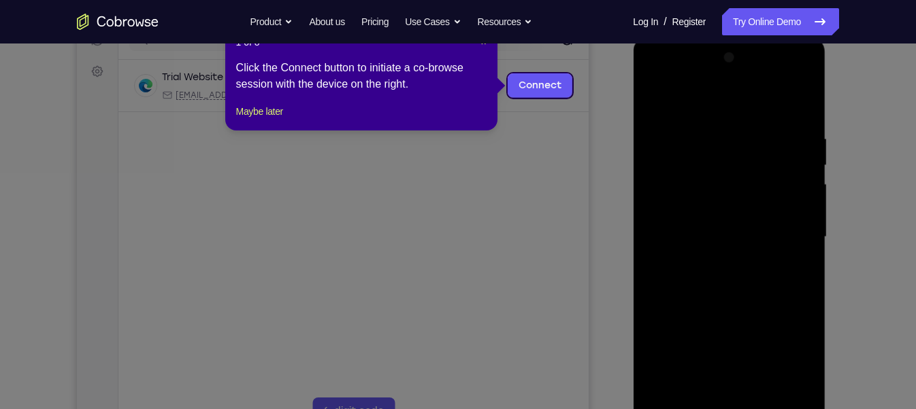
click at [605, 165] on icon at bounding box center [463, 204] width 927 height 409
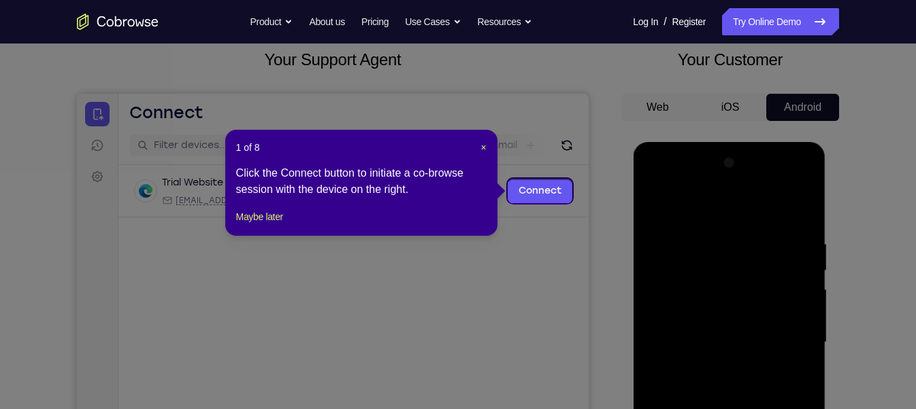
scroll to position [81, 0]
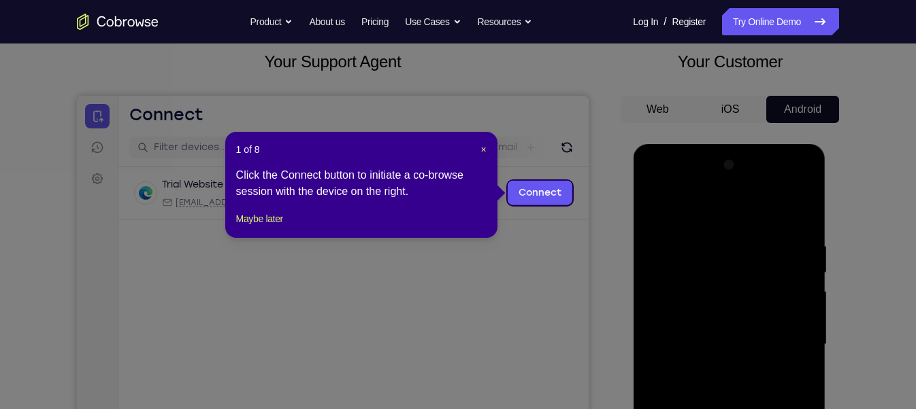
click at [526, 158] on icon at bounding box center [463, 204] width 927 height 409
click at [484, 147] on span "×" at bounding box center [482, 149] width 5 height 11
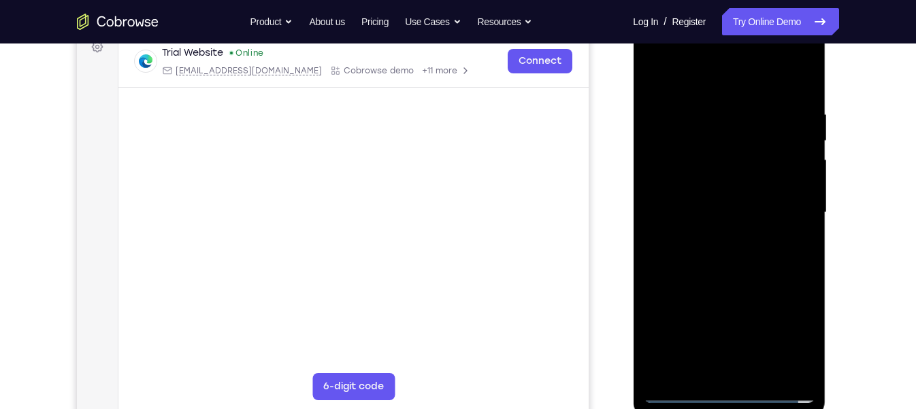
scroll to position [214, 0]
click at [721, 389] on div at bounding box center [728, 212] width 171 height 381
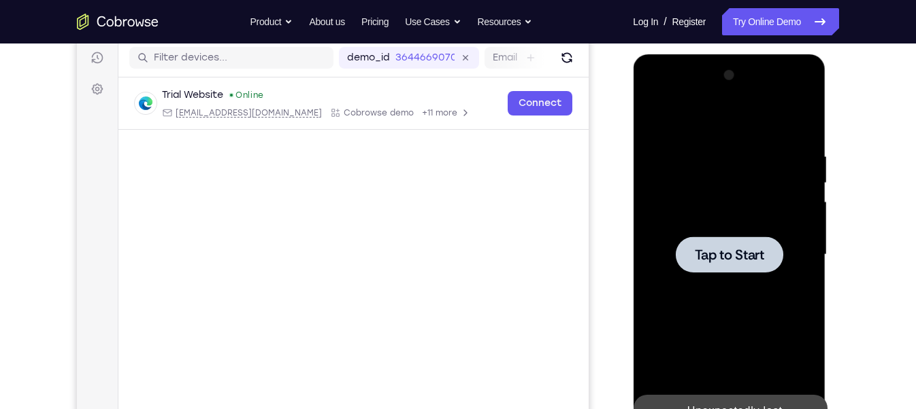
scroll to position [233, 0]
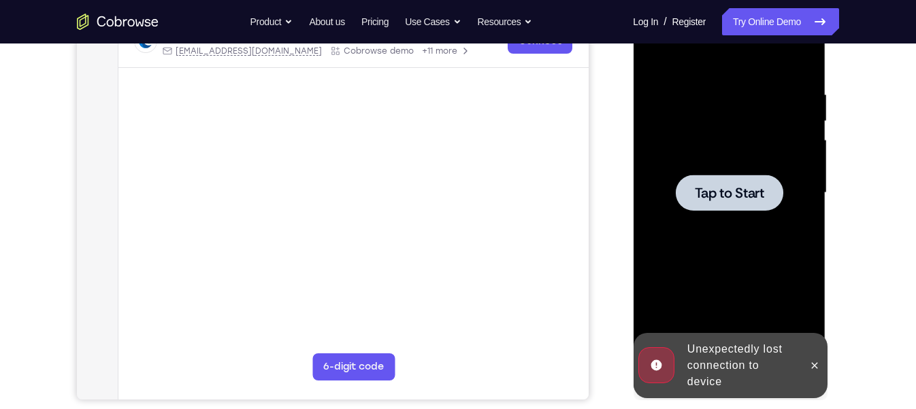
click at [724, 189] on span "Tap to Start" at bounding box center [728, 193] width 69 height 14
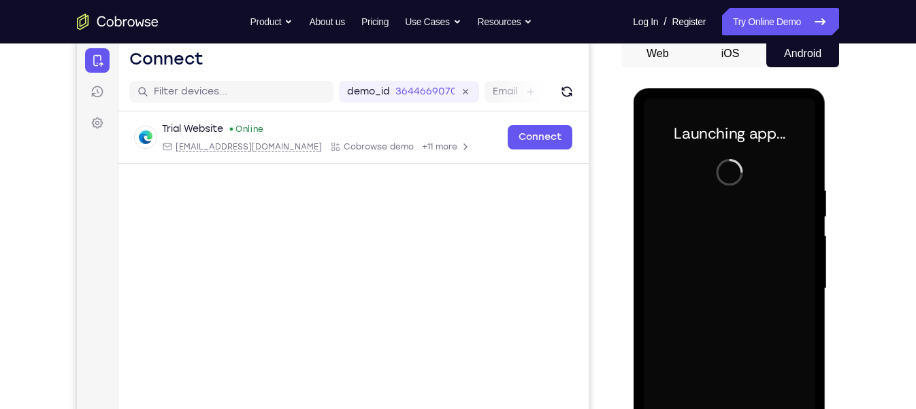
scroll to position [136, 0]
click at [458, 94] on div "3644669070" at bounding box center [432, 93] width 75 height 14
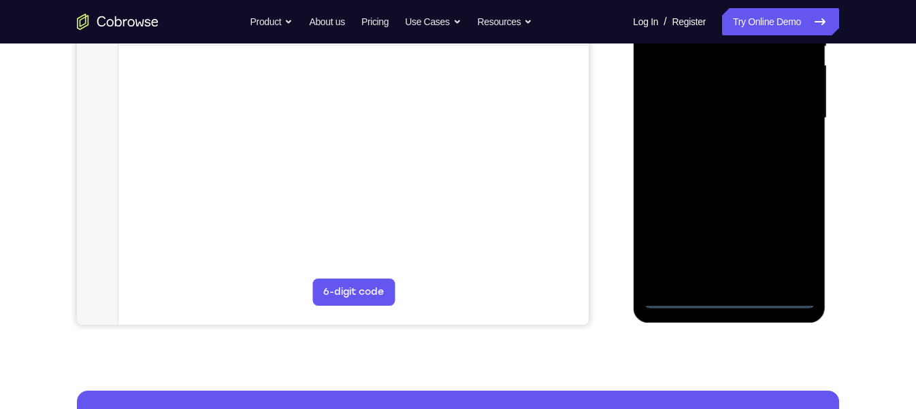
scroll to position [311, 0]
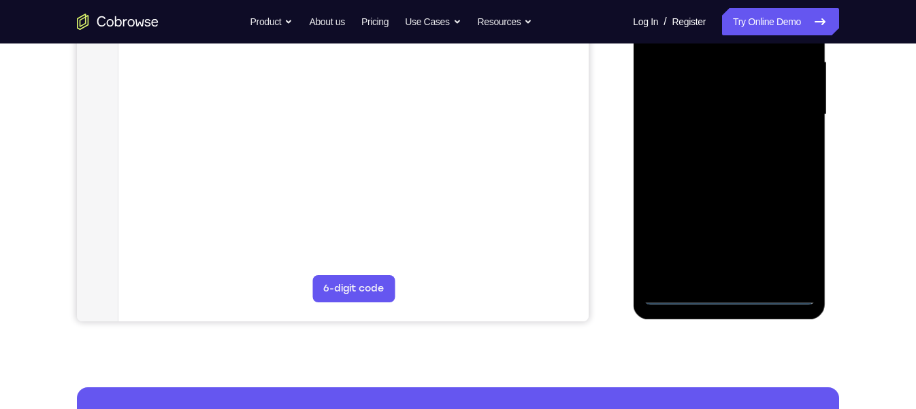
click at [734, 290] on div at bounding box center [728, 115] width 171 height 381
click at [788, 238] on div at bounding box center [728, 115] width 171 height 381
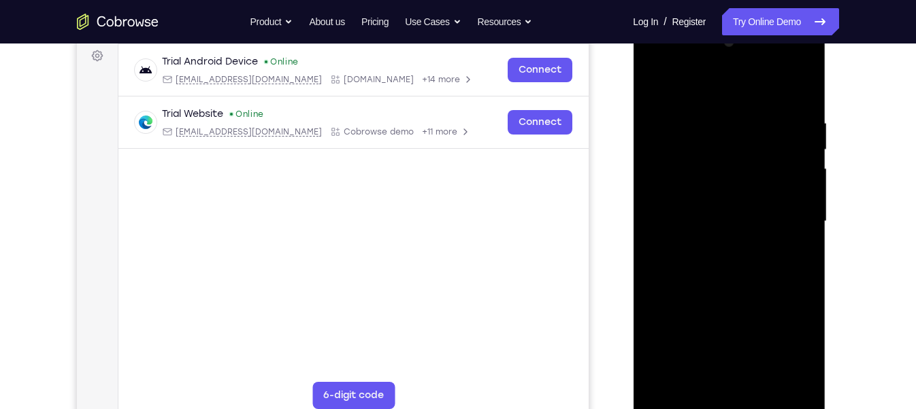
scroll to position [203, 0]
click at [711, 87] on div at bounding box center [728, 222] width 171 height 381
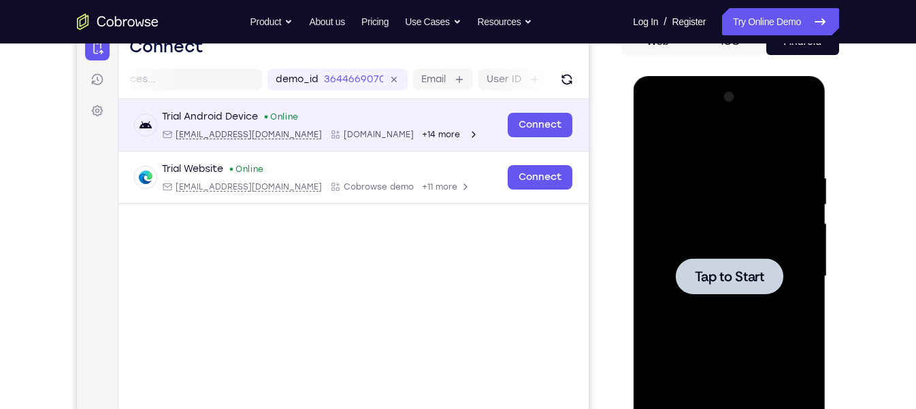
scroll to position [266, 0]
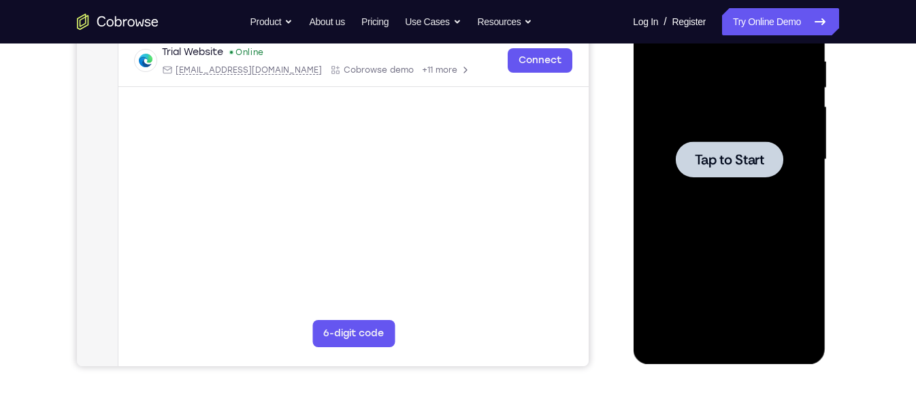
click at [713, 161] on span "Tap to Start" at bounding box center [728, 160] width 69 height 14
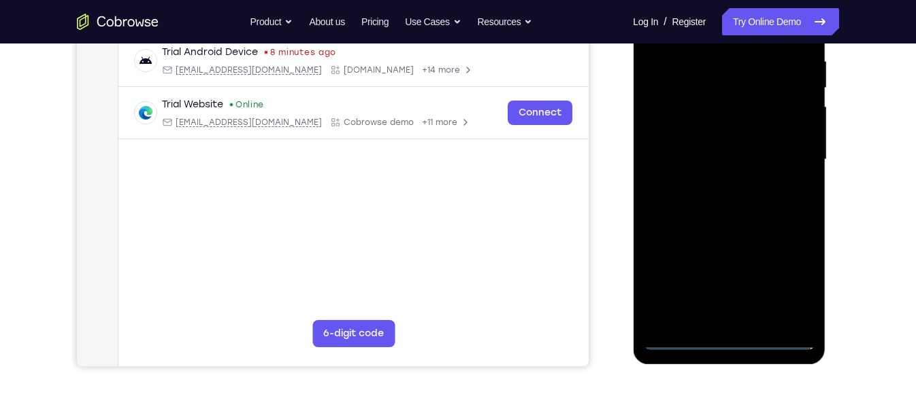
click at [722, 344] on div at bounding box center [728, 159] width 171 height 381
click at [782, 279] on div at bounding box center [728, 159] width 171 height 381
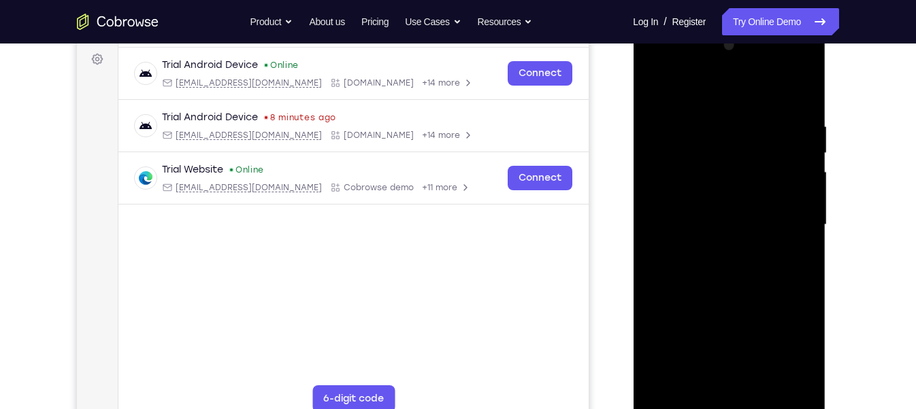
scroll to position [203, 0]
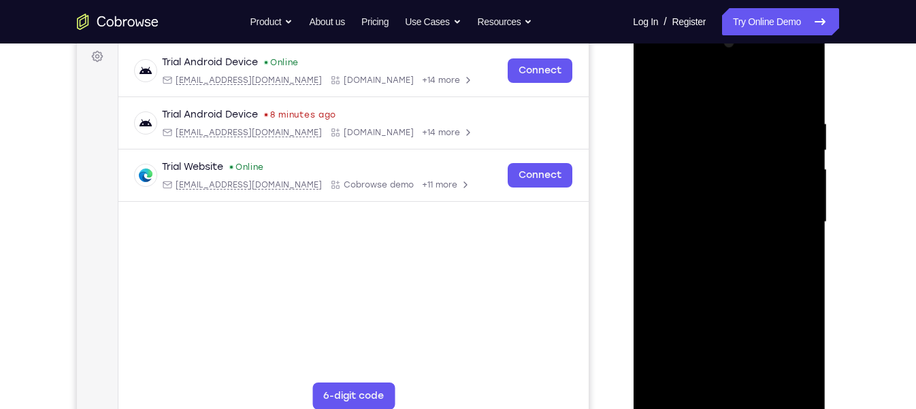
click at [656, 58] on div at bounding box center [728, 222] width 171 height 381
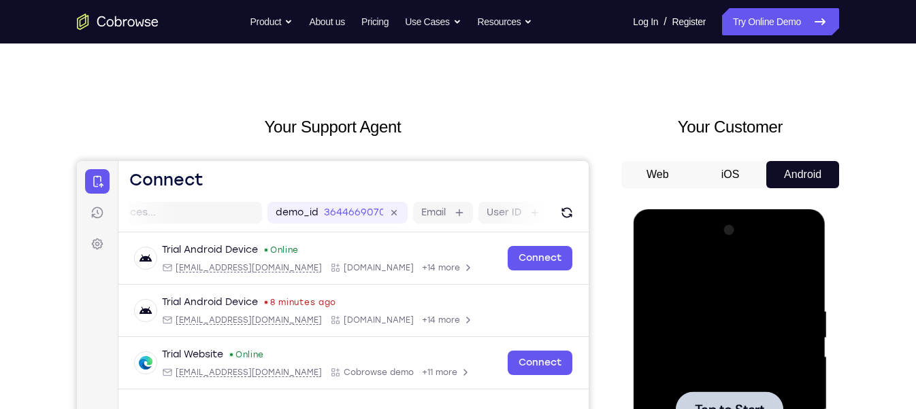
scroll to position [14, 0]
